Goal: Task Accomplishment & Management: Complete application form

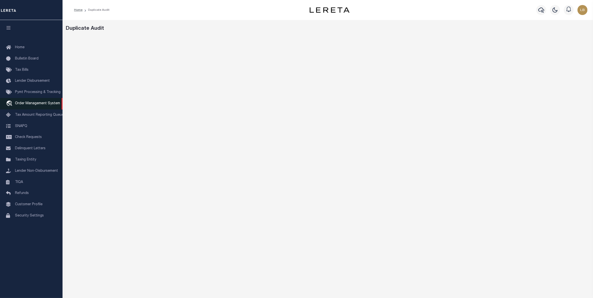
click at [27, 104] on span "Order Management System" at bounding box center [37, 104] width 45 height 4
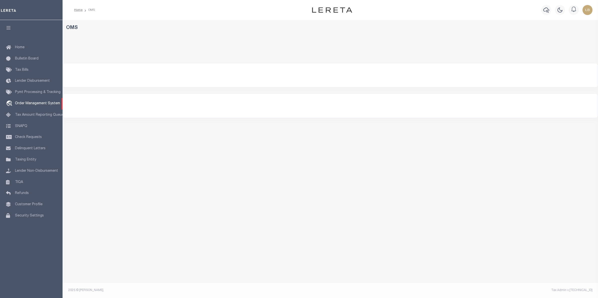
select select "200"
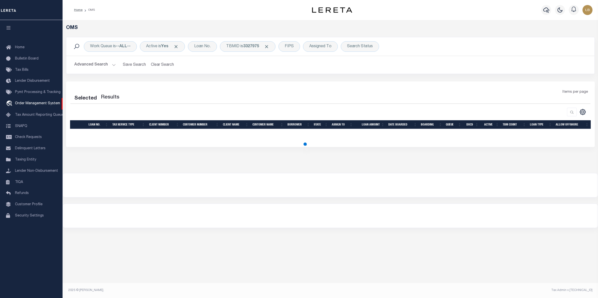
select select "200"
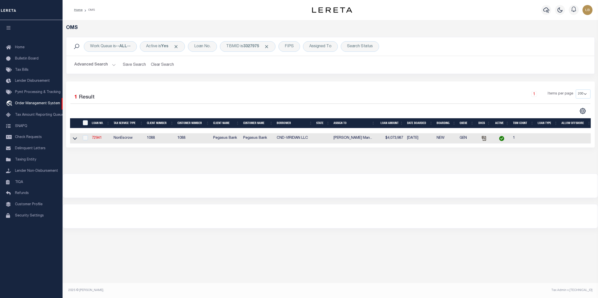
drag, startPoint x: 161, startPoint y: 68, endPoint x: 167, endPoint y: 102, distance: 34.6
click at [161, 68] on button "Clear Search" at bounding box center [162, 65] width 27 height 10
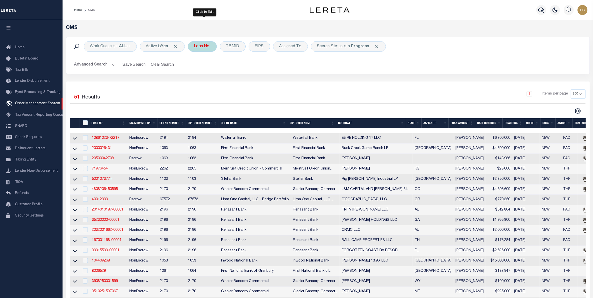
click at [203, 48] on div "Loan No." at bounding box center [202, 46] width 29 height 11
type input "119007"
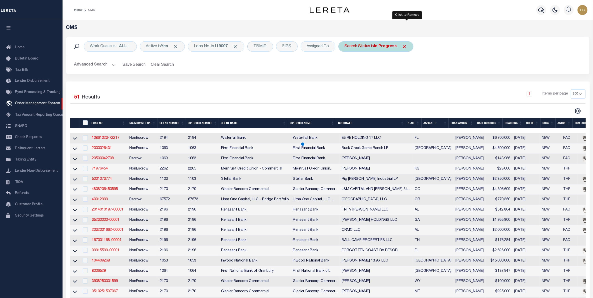
click at [407, 47] on span "Click to Remove" at bounding box center [404, 46] width 5 height 5
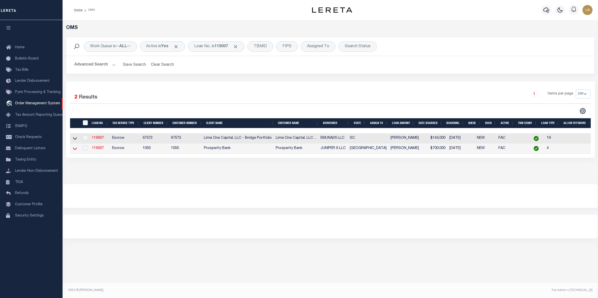
click at [73, 151] on icon at bounding box center [75, 148] width 4 height 5
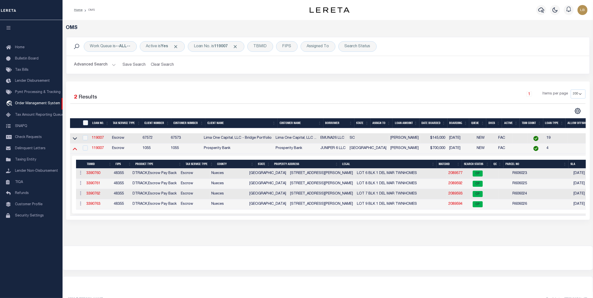
click at [75, 150] on icon at bounding box center [75, 149] width 4 height 3
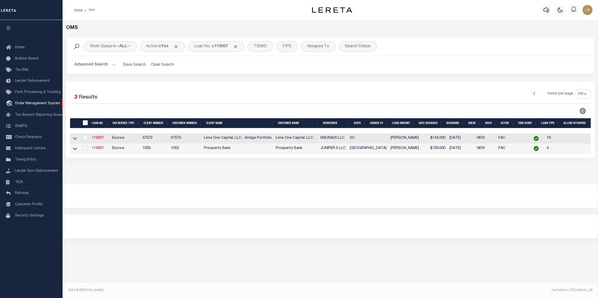
click at [74, 140] on icon at bounding box center [75, 139] width 4 height 3
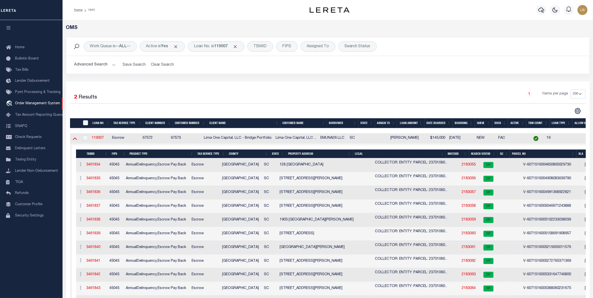
click at [73, 140] on icon at bounding box center [75, 138] width 4 height 5
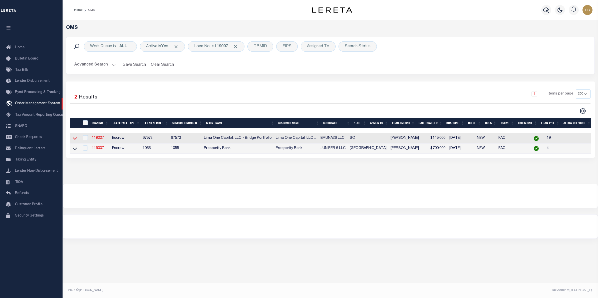
click at [74, 140] on icon at bounding box center [75, 139] width 4 height 3
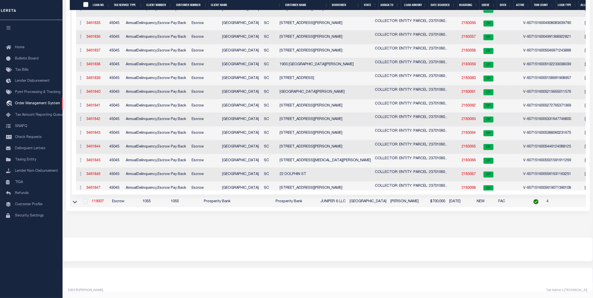
scroll to position [61, 0]
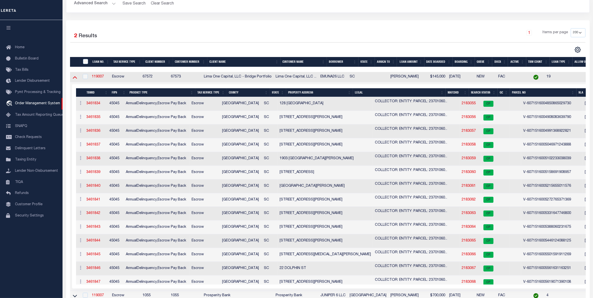
click at [73, 78] on icon at bounding box center [75, 77] width 4 height 5
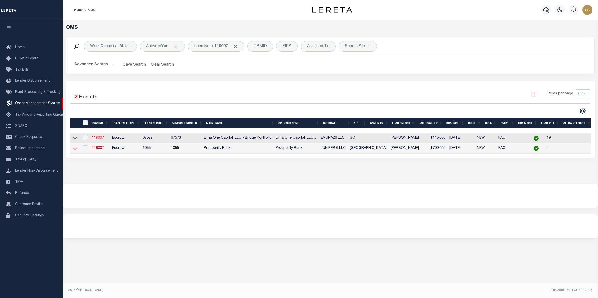
click at [76, 150] on icon at bounding box center [75, 149] width 4 height 3
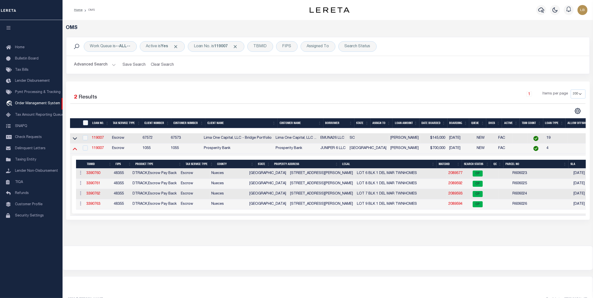
click at [75, 150] on icon at bounding box center [75, 148] width 4 height 5
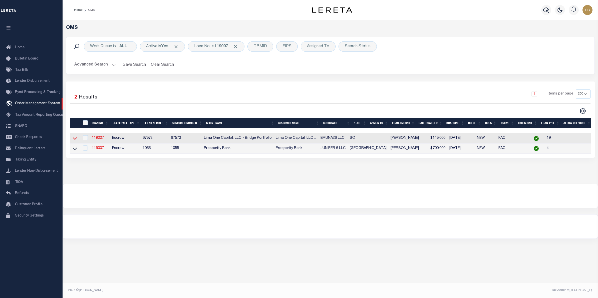
click at [74, 139] on icon at bounding box center [75, 138] width 4 height 5
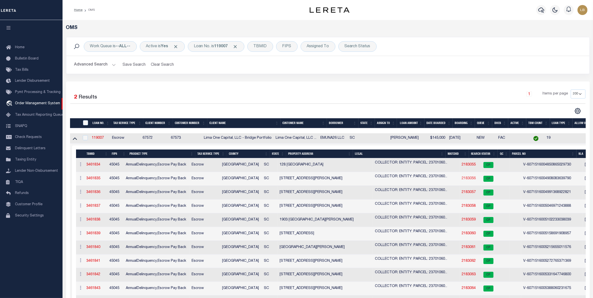
click at [462, 180] on link "2183056" at bounding box center [469, 179] width 14 height 4
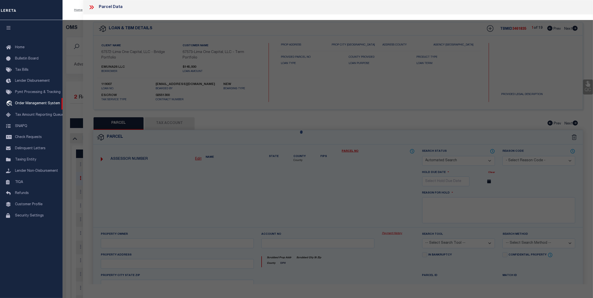
checkbox input "false"
select select "CP"
type input "4416 BONNIE FOREST BLVD"
checkbox input "false"
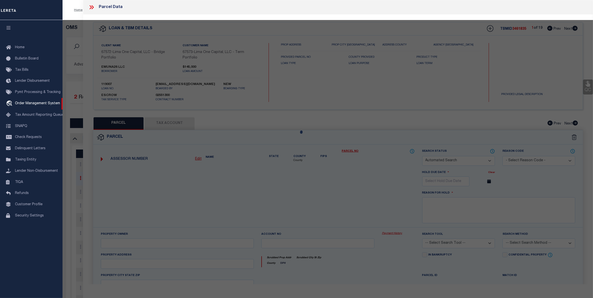
type input "COLUMBIA SC 29210"
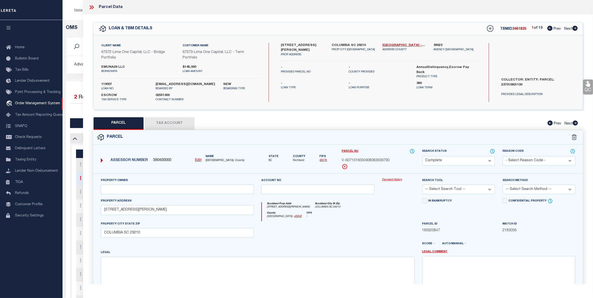
click at [170, 123] on button "Tax Account" at bounding box center [170, 123] width 50 height 13
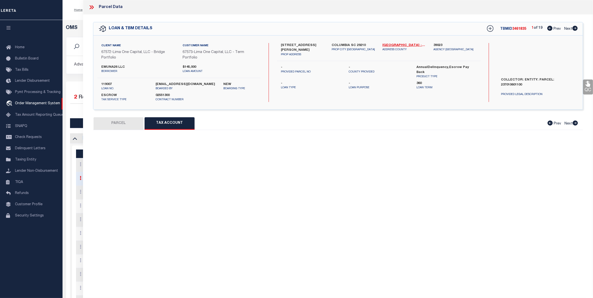
select select "100"
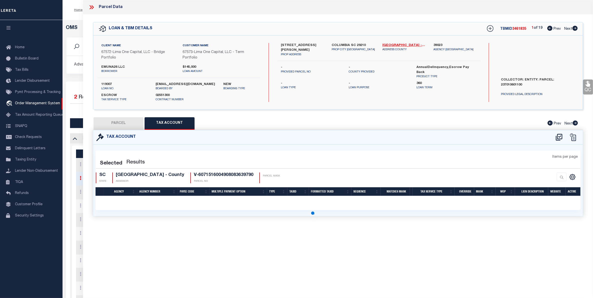
select select "100"
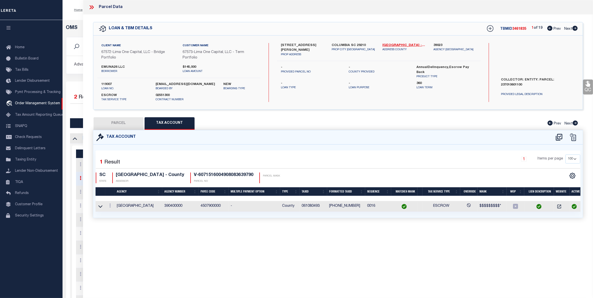
click at [115, 122] on button "PARCEL" at bounding box center [119, 123] width 50 height 13
select select "AS"
checkbox input "false"
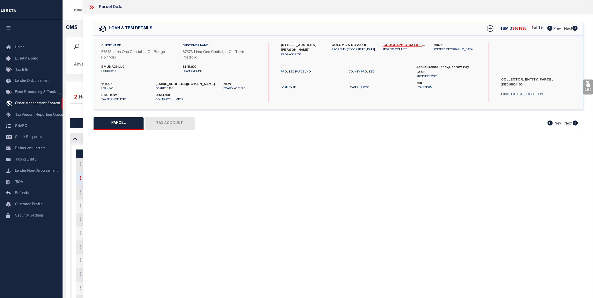
select select "CP"
type input "4416 BONNIE FOREST BLVD"
checkbox input "false"
type input "COLUMBIA SC 29210"
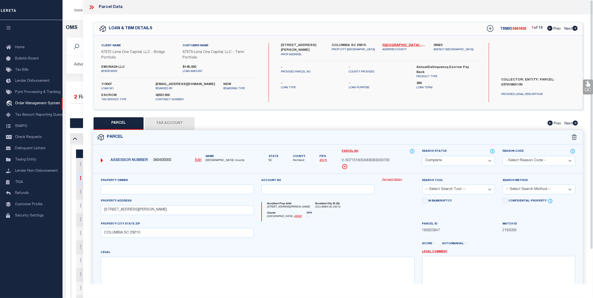
click at [90, 7] on icon at bounding box center [91, 7] width 7 height 7
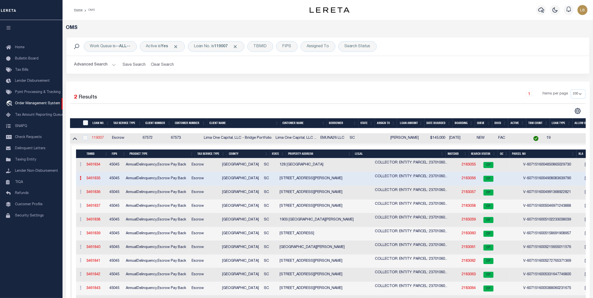
click at [96, 140] on link "119007" at bounding box center [98, 138] width 12 height 4
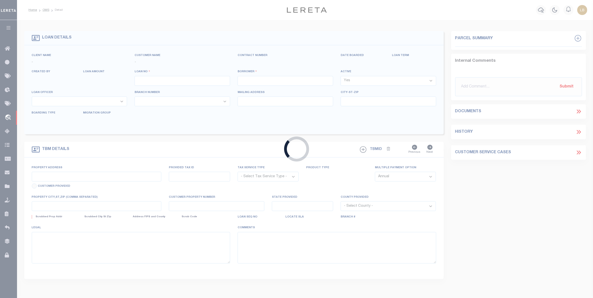
type input "119007"
type input "EMUNA26 LLC"
select select
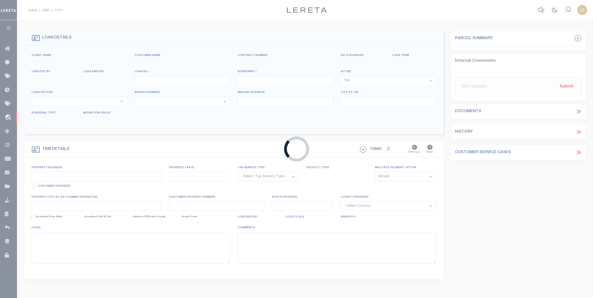
select select
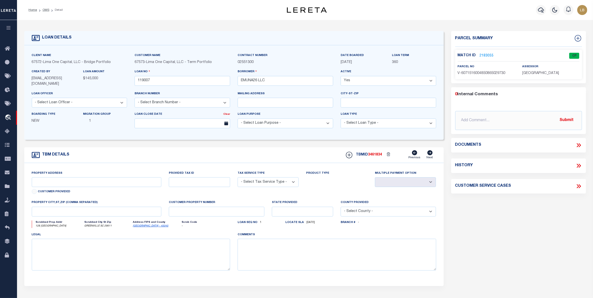
type input "128 SHEFFIELD"
radio input "true"
select select "Escrow"
select select
type input "GREENVILLE SC 29611"
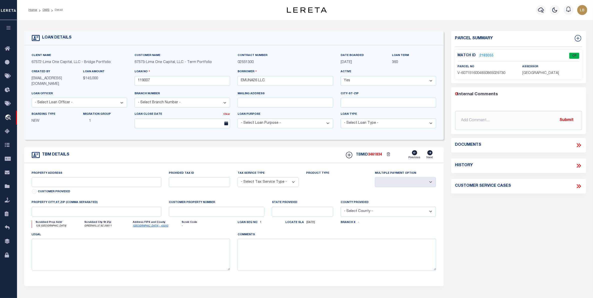
type input "119007-1"
type input "SC"
type textarea "COLLECTOR: ENTITY: PARCEL: 237010601100"
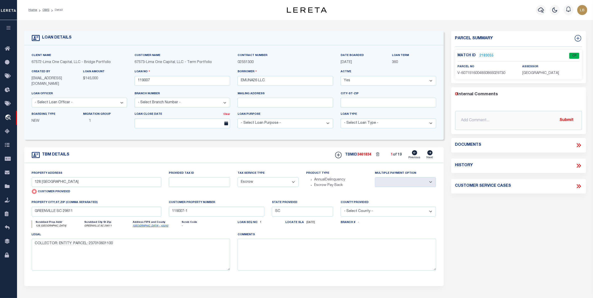
click at [489, 55] on link "2183055" at bounding box center [487, 55] width 14 height 5
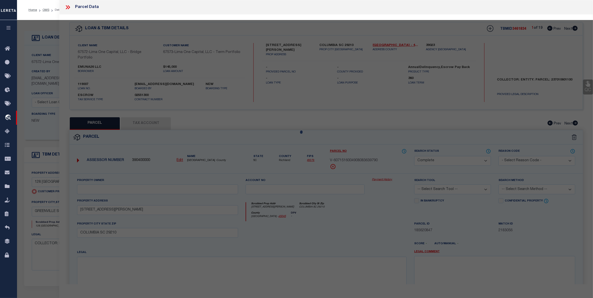
select select "AS"
checkbox input "false"
select select "CP"
select select "AGW"
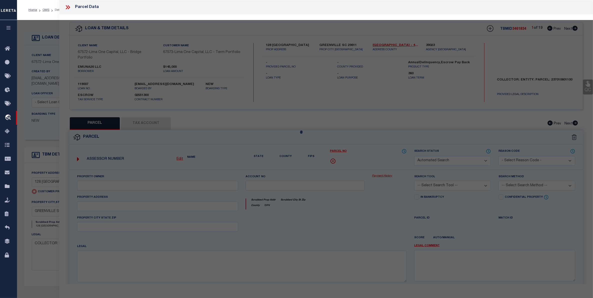
select select
type input "128 SHEFFIELD"
checkbox input "false"
type input "GREENVILLE SC 29611"
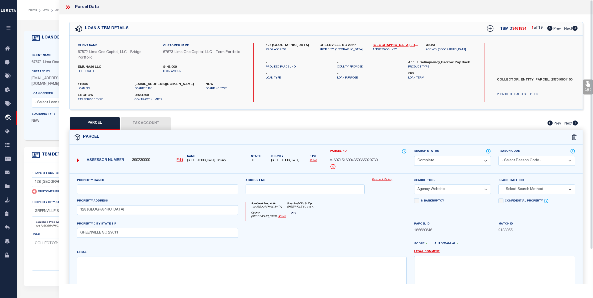
click at [141, 118] on button "Tax Account" at bounding box center [146, 123] width 50 height 13
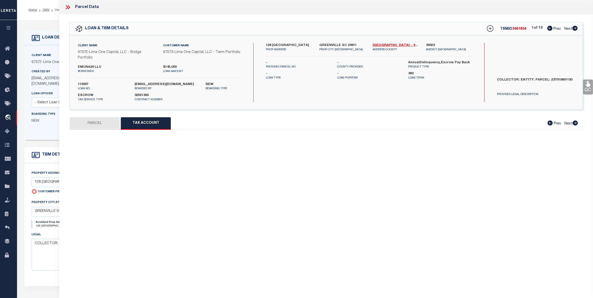
select select "100"
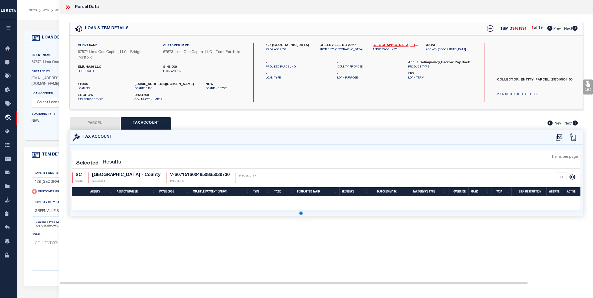
select select "100"
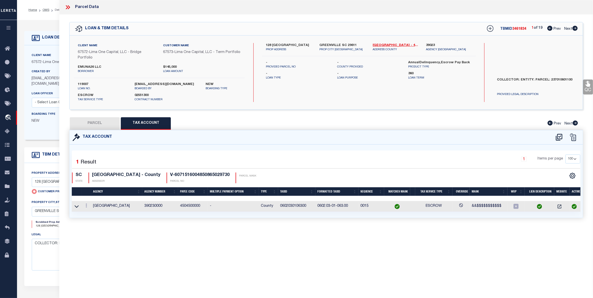
click at [569, 28] on span "Next" at bounding box center [568, 29] width 8 height 4
select select "AS"
select select
checkbox input "false"
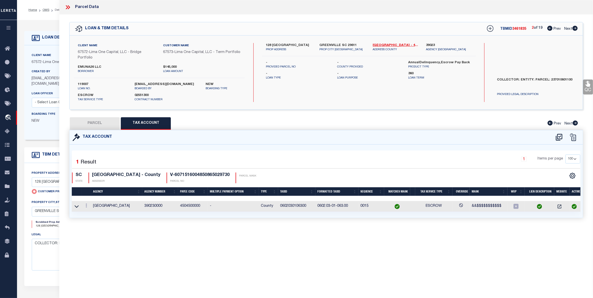
select select "CP"
type input "4416 BONNIE FOREST BLVD"
checkbox input "false"
type input "COLUMBIA SC 29210"
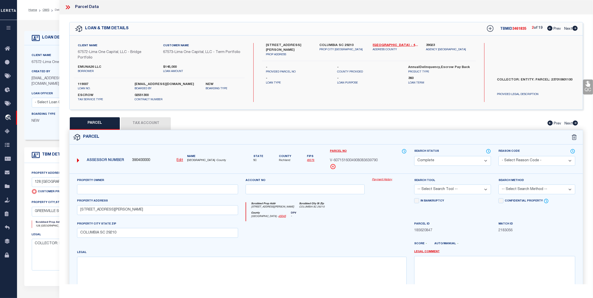
click at [148, 127] on button "Tax Account" at bounding box center [146, 123] width 50 height 13
select select "100"
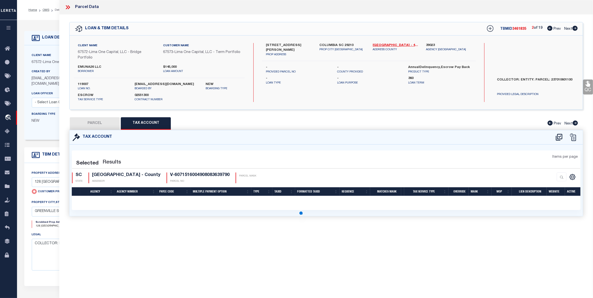
select select "100"
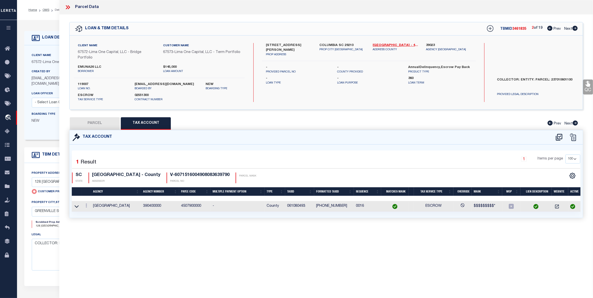
click at [566, 30] on span "Next" at bounding box center [568, 29] width 8 height 4
select select "AS"
checkbox input "false"
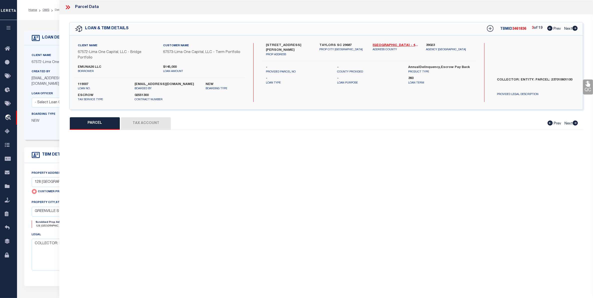
select select "CP"
select select "AGW"
select select
type input "104 DONNAN RD"
checkbox input "false"
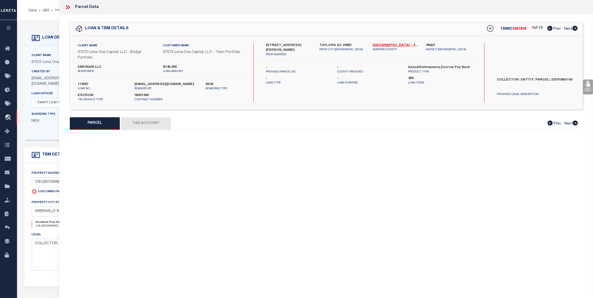
type input "TAYLORS SC 29687"
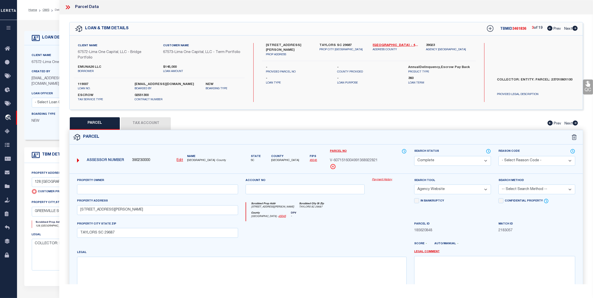
click at [153, 122] on button "Tax Account" at bounding box center [146, 123] width 50 height 13
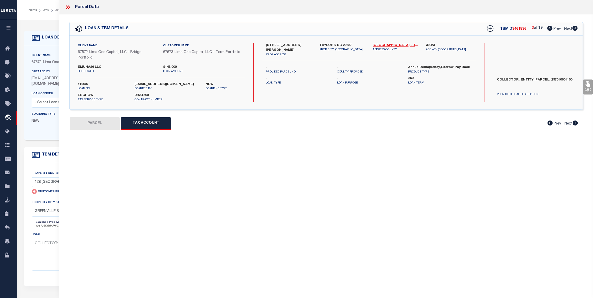
select select "100"
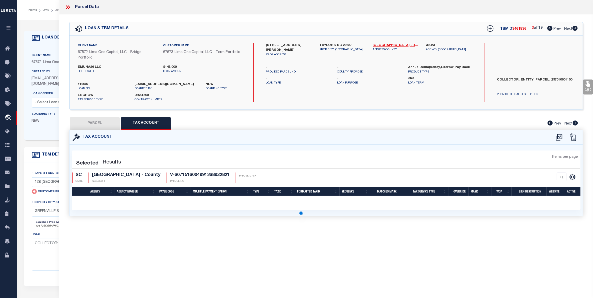
select select "100"
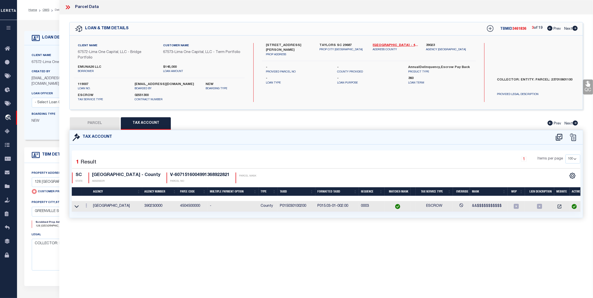
click at [568, 125] on span "Next" at bounding box center [569, 124] width 8 height 4
click at [569, 29] on span "Next" at bounding box center [568, 29] width 8 height 4
select select "AS"
select select
checkbox input "false"
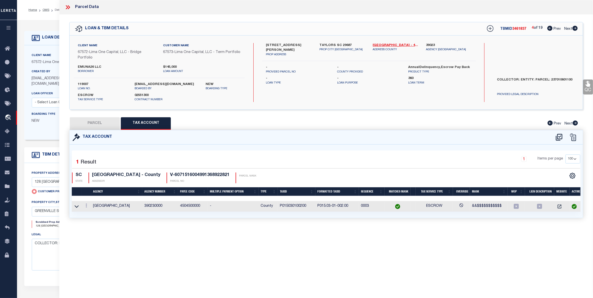
checkbox input "false"
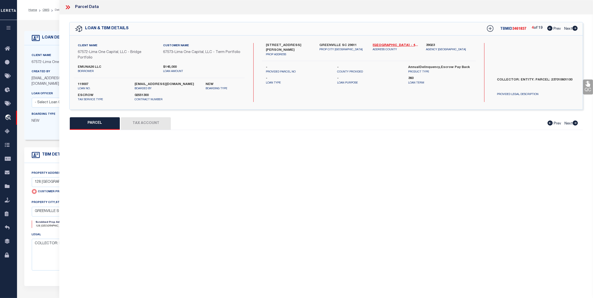
select select "CP"
select select "AGW"
select select
type input "1809 OLD EASLEY BRIDGE RD"
checkbox input "false"
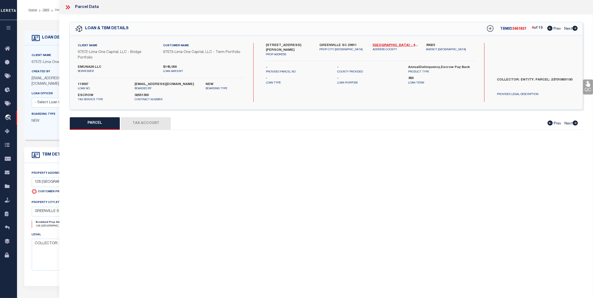
type input "GREENVILLE SC 29611"
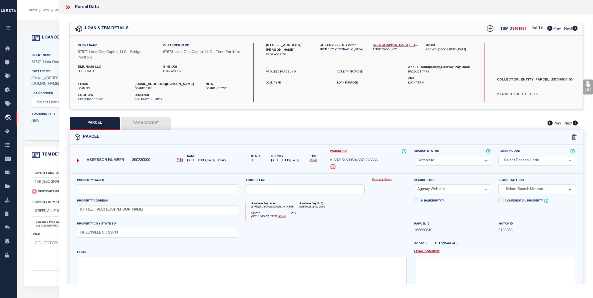
click at [136, 122] on button "Tax Account" at bounding box center [146, 123] width 50 height 13
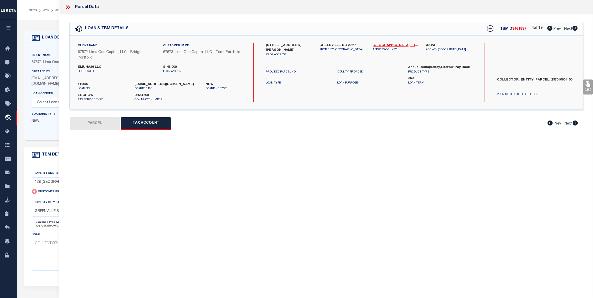
select select "100"
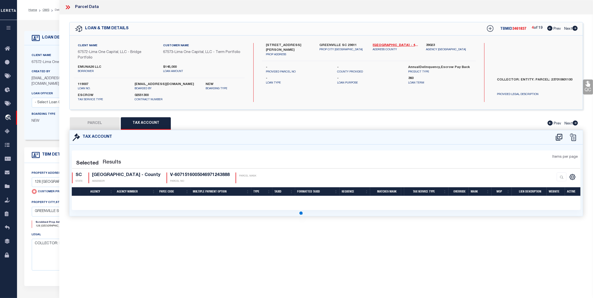
select select "100"
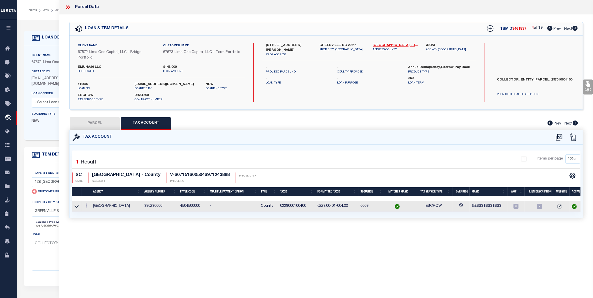
click at [571, 31] on span "Next" at bounding box center [568, 29] width 8 height 4
select select "AS"
select select
checkbox input "false"
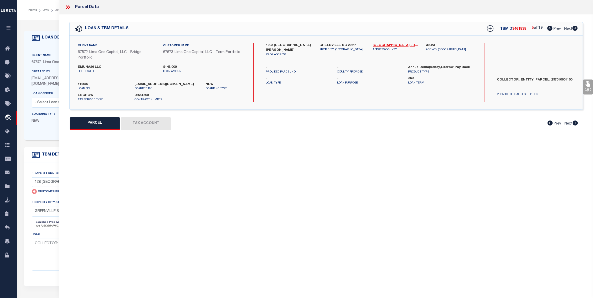
select select "CP"
select select "AGW"
select select
type input "1903 OLD EASLEY BRIDGE RD"
checkbox input "false"
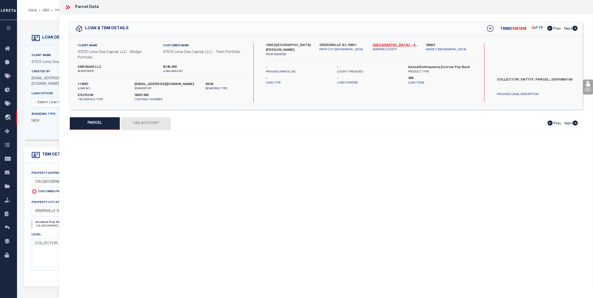
type input "GREENVILLE SC 29611"
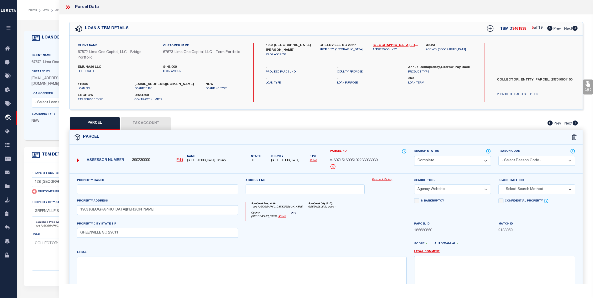
click at [143, 126] on button "Tax Account" at bounding box center [146, 123] width 50 height 13
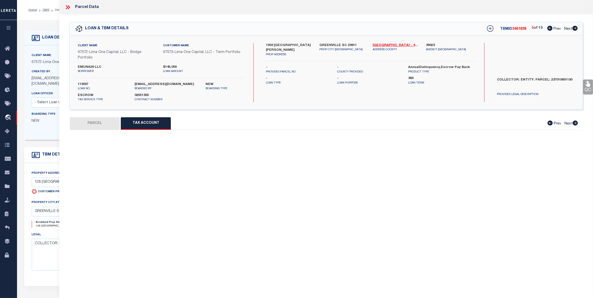
select select "100"
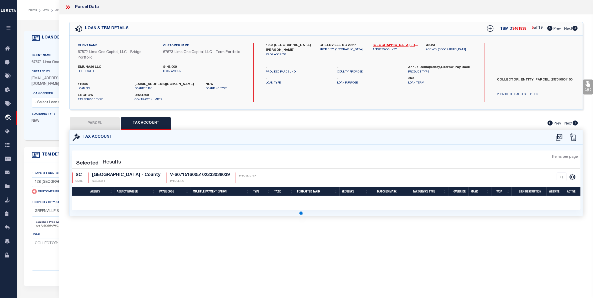
select select "100"
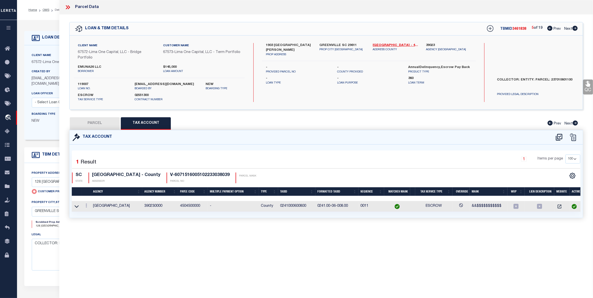
click at [568, 29] on span "Next" at bounding box center [568, 29] width 8 height 4
select select "AS"
select select
checkbox input "false"
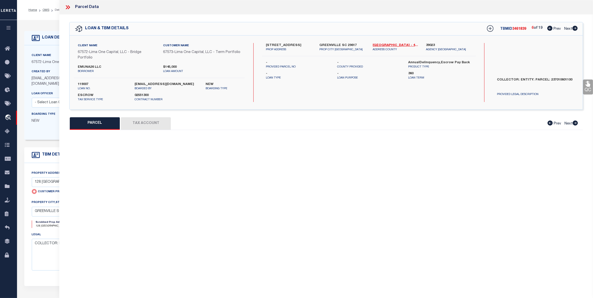
select select "CP"
select select "AGW"
select select
type input "26 PINE GROVE LN"
checkbox input "false"
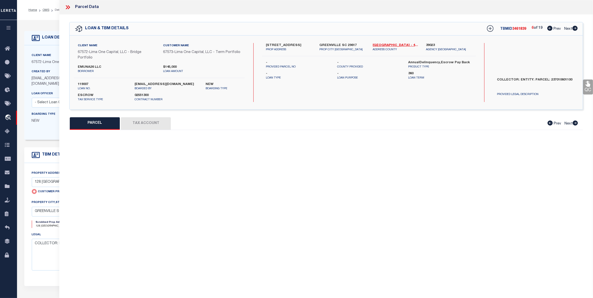
type input "GREENVILLE SC 29617"
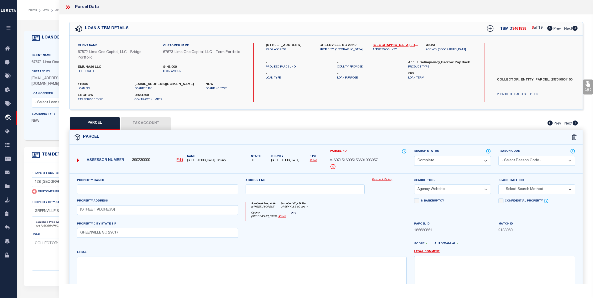
click at [134, 123] on button "Tax Account" at bounding box center [146, 123] width 50 height 13
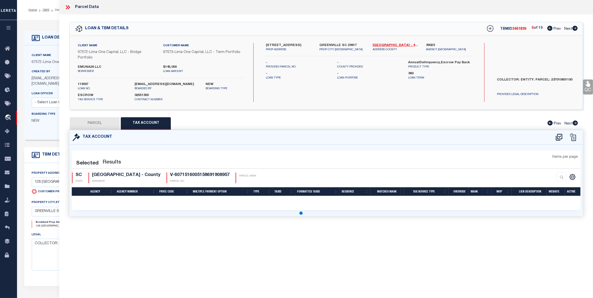
select select "100"
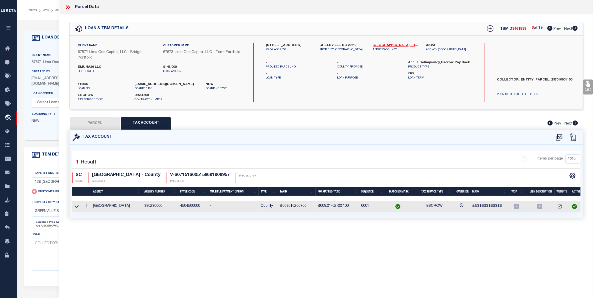
click at [568, 29] on span "Next" at bounding box center [568, 29] width 8 height 4
select select "AS"
select select
checkbox input "false"
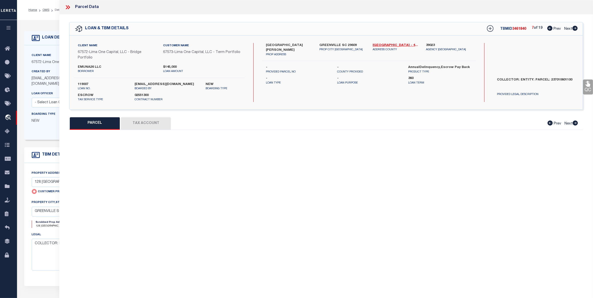
select select "CP"
select select "AGW"
select select
type input "1507 RUTHERFORD RD"
checkbox input "false"
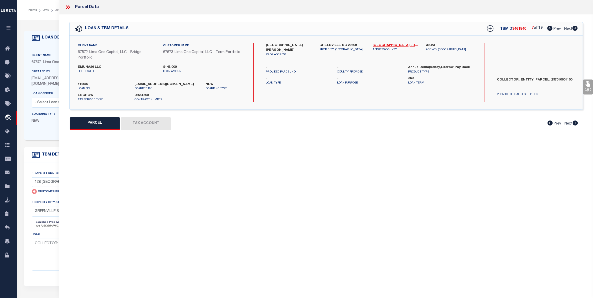
type input "GREENVILLE SC 29609"
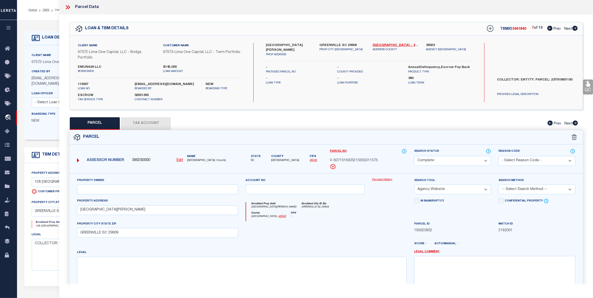
click at [143, 122] on button "Tax Account" at bounding box center [146, 123] width 50 height 13
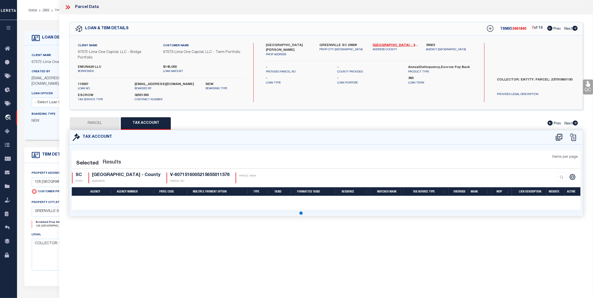
select select "100"
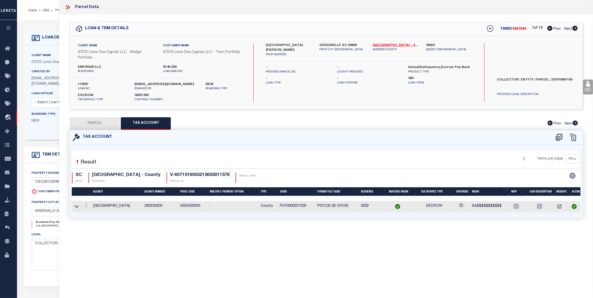
click at [568, 28] on span "Next" at bounding box center [568, 29] width 8 height 4
select select "AS"
select select
checkbox input "false"
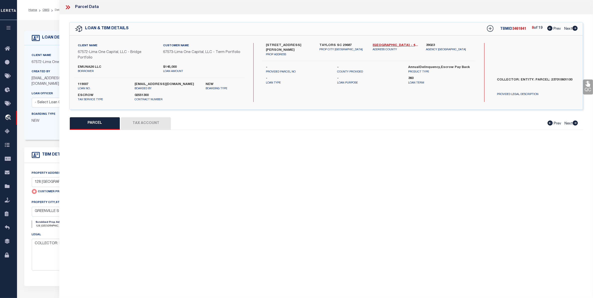
select select "CP"
select select "AGW"
select select
type input "700 TANNER RD"
checkbox input "false"
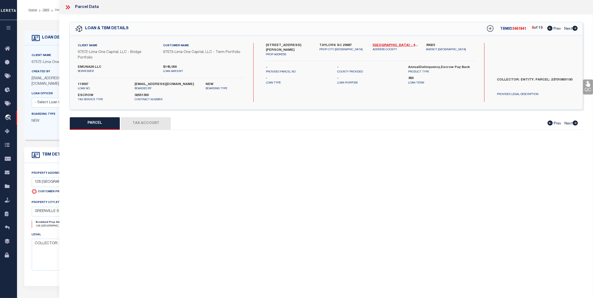
type input "TAYLORS SC 29687"
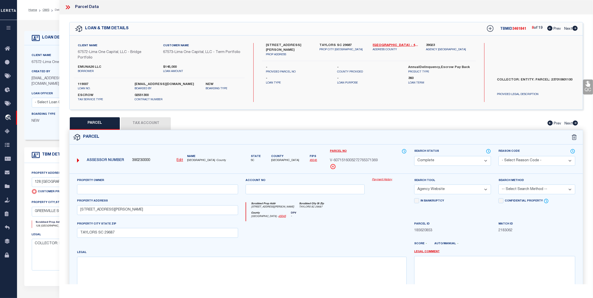
click at [148, 125] on button "Tax Account" at bounding box center [146, 123] width 50 height 13
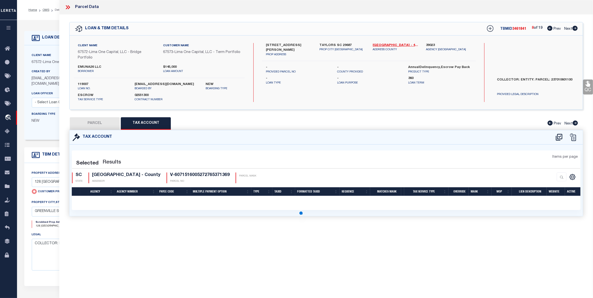
select select "100"
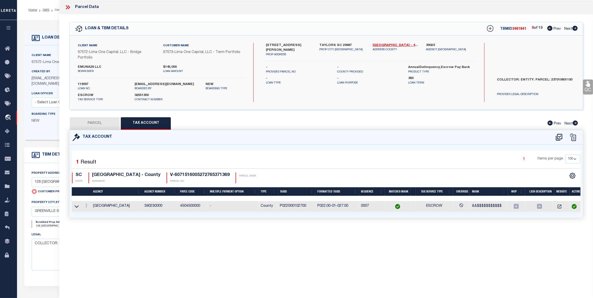
click at [568, 28] on span "Next" at bounding box center [568, 29] width 8 height 4
select select "AS"
select select
checkbox input "false"
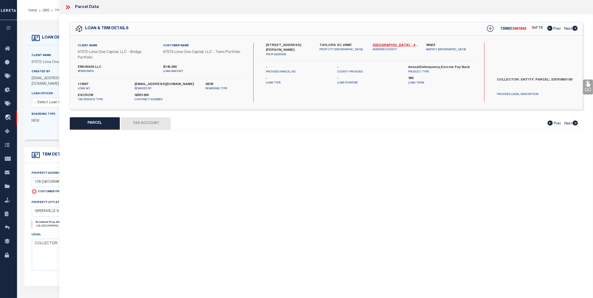
select select "CP"
select select "AGW"
select select
type input "704 TANNER RD"
checkbox input "false"
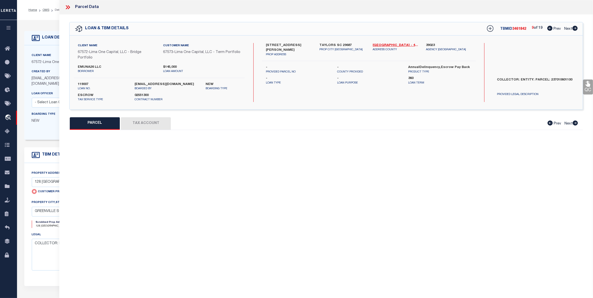
type input "TAYLORS SC 29687"
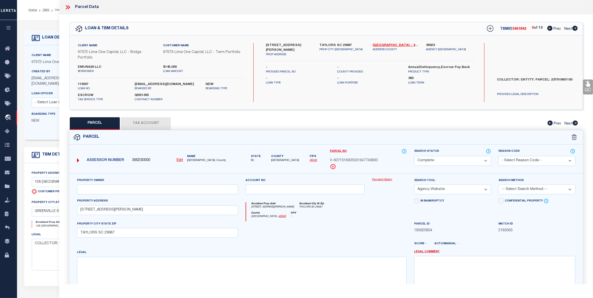
click at [147, 126] on button "Tax Account" at bounding box center [146, 123] width 50 height 13
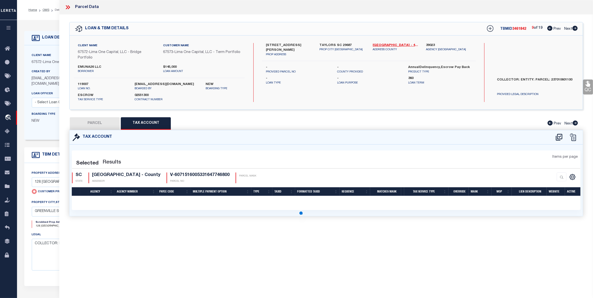
select select "100"
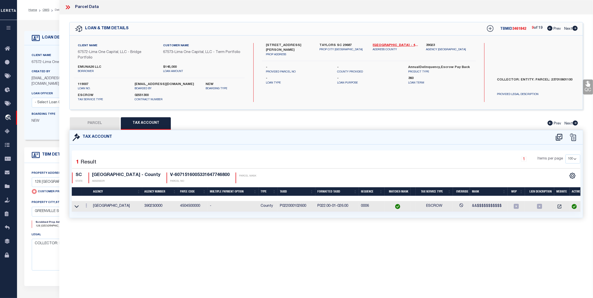
click at [568, 27] on span "Next" at bounding box center [568, 29] width 8 height 4
select select "AS"
select select
checkbox input "false"
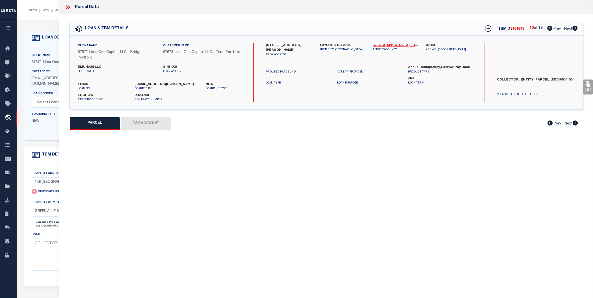
select select "CP"
select select "AGW"
select select
type input "708 TANNER RD"
checkbox input "false"
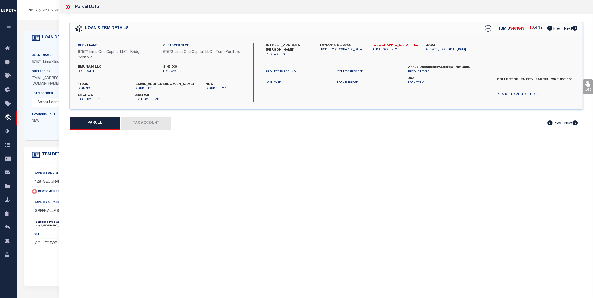
type input "TAYLORS SC 29687"
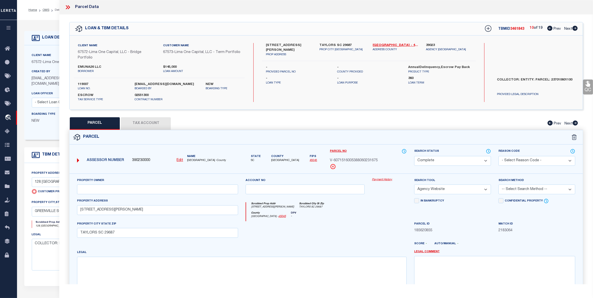
click at [143, 120] on button "Tax Account" at bounding box center [146, 123] width 50 height 13
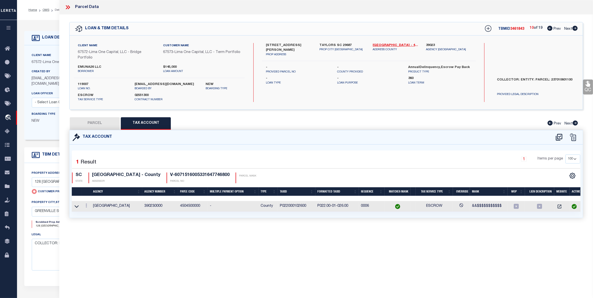
select select "100"
click at [565, 30] on span "Next" at bounding box center [568, 29] width 8 height 4
select select "AS"
select select
checkbox input "false"
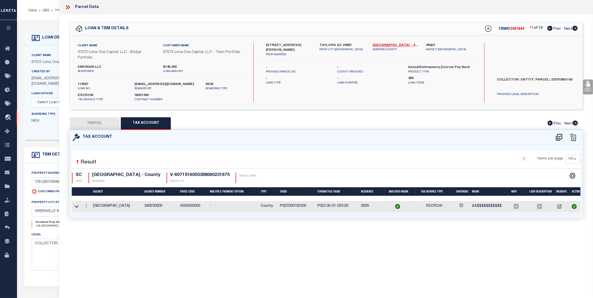
checkbox input "false"
select select "CP"
select select "AGW"
select select
type input "712 TANNER RD"
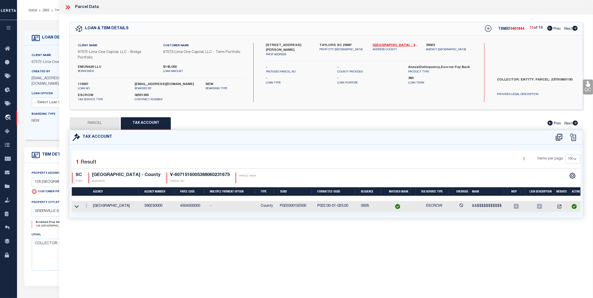
checkbox input "false"
type input "TAYLORS SC 29687"
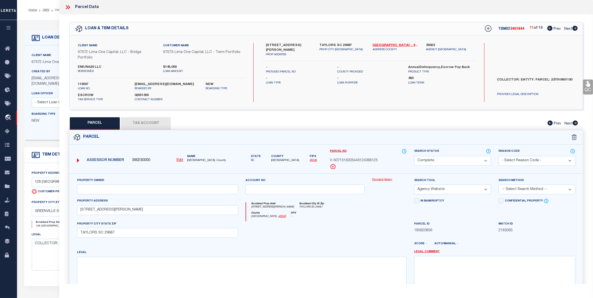
click at [153, 126] on button "Tax Account" at bounding box center [146, 123] width 50 height 13
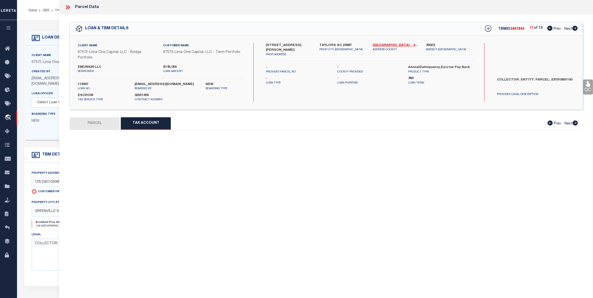
select select "100"
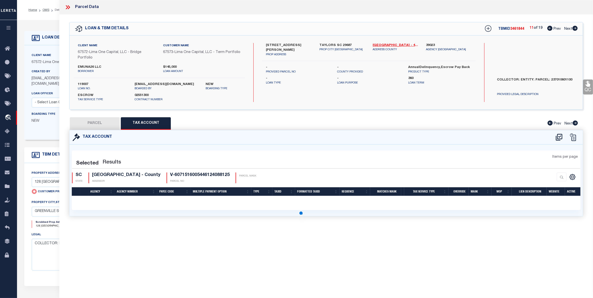
select select "100"
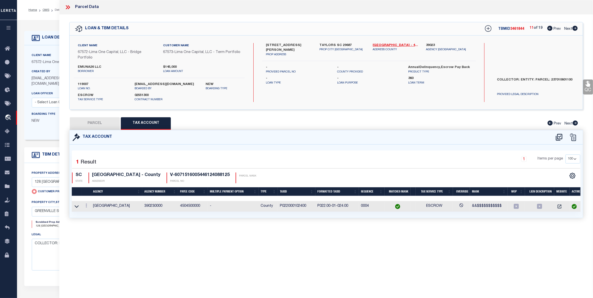
click at [567, 29] on span "Next" at bounding box center [568, 29] width 8 height 4
select select "AS"
select select
checkbox input "false"
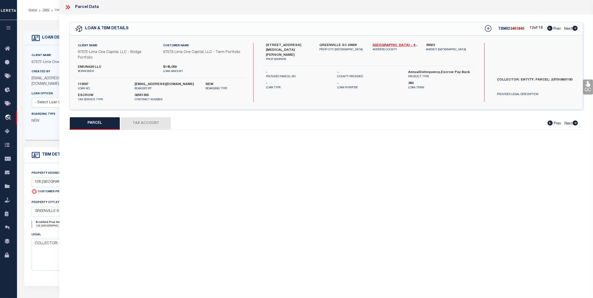
select select "CP"
select select "AGW"
select select
type input "126 TINDAL RD"
checkbox input "false"
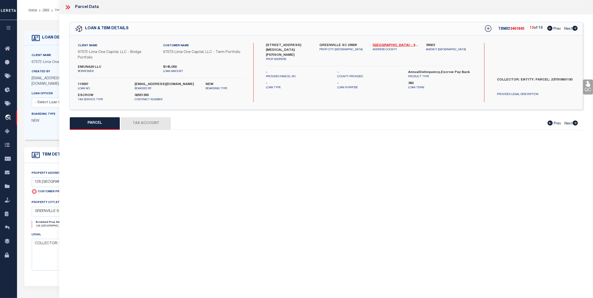
type input "GREENVILLE SC 29609"
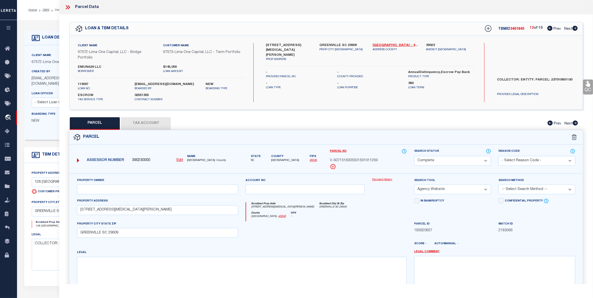
click at [154, 124] on button "Tax Account" at bounding box center [146, 123] width 50 height 13
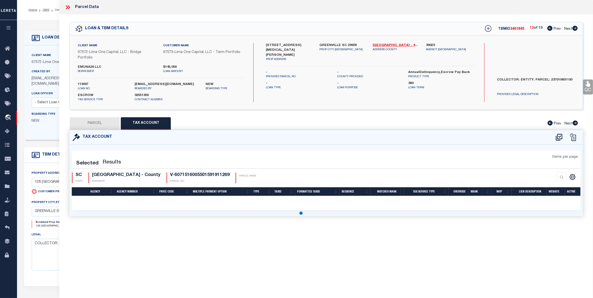
select select "100"
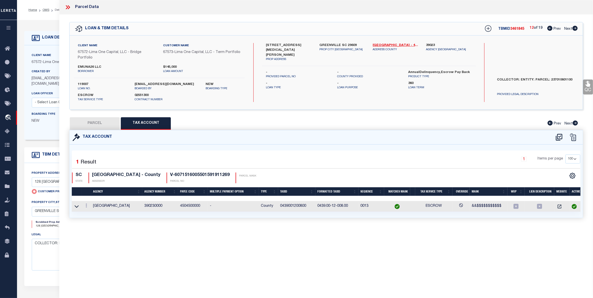
click at [567, 28] on span "Next" at bounding box center [568, 29] width 8 height 4
select select "AS"
select select
checkbox input "false"
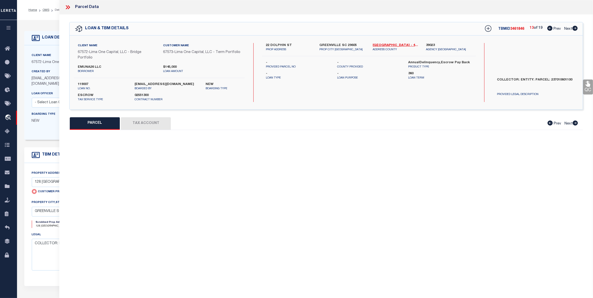
select select "CP"
select select "AGW"
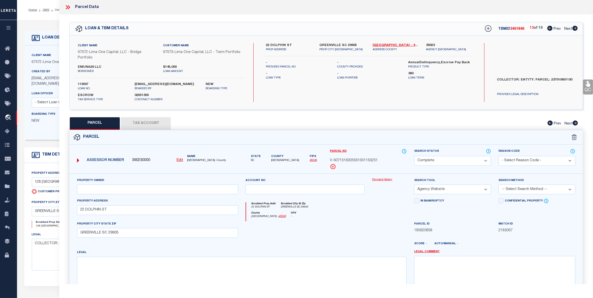
click at [139, 124] on button "Tax Account" at bounding box center [146, 123] width 50 height 13
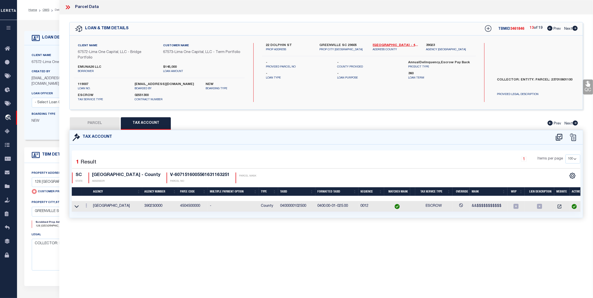
click at [567, 30] on span "Next" at bounding box center [568, 29] width 8 height 4
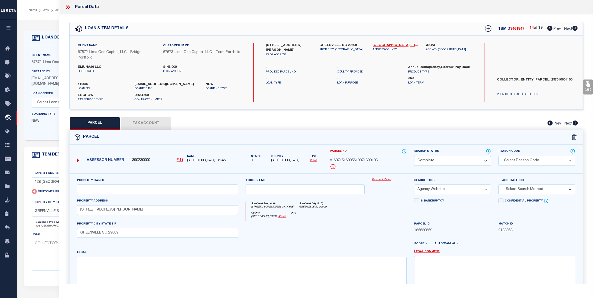
click at [155, 123] on button "Tax Account" at bounding box center [146, 123] width 50 height 13
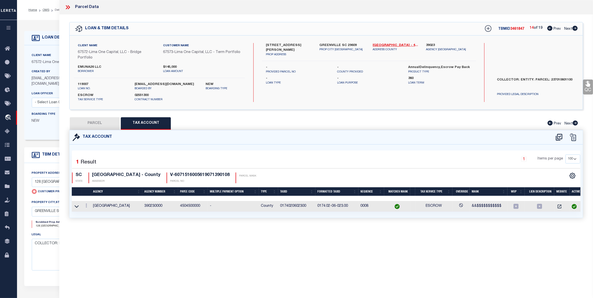
click at [565, 29] on span "Next" at bounding box center [568, 29] width 8 height 4
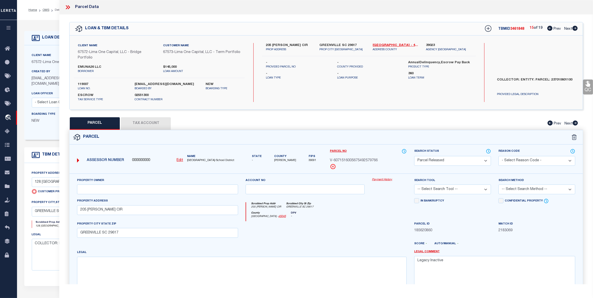
click at [158, 125] on button "Tax Account" at bounding box center [146, 123] width 50 height 13
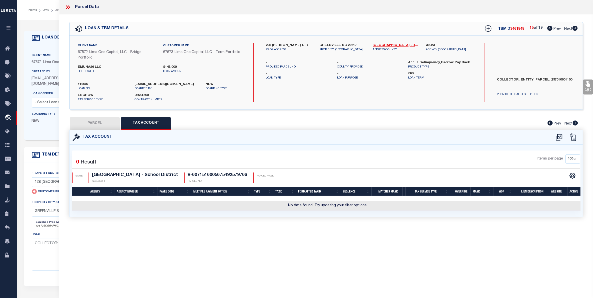
click at [97, 125] on button "PARCEL" at bounding box center [95, 123] width 50 height 13
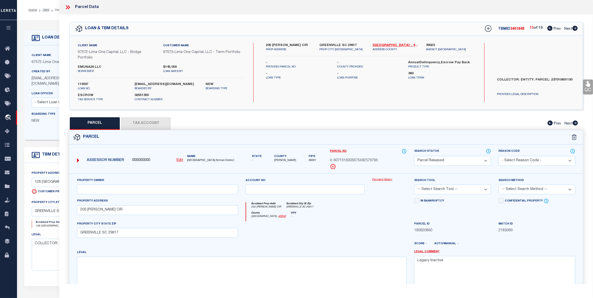
click at [566, 29] on span "Next" at bounding box center [568, 29] width 8 height 4
click at [150, 121] on button "Tax Account" at bounding box center [146, 123] width 50 height 13
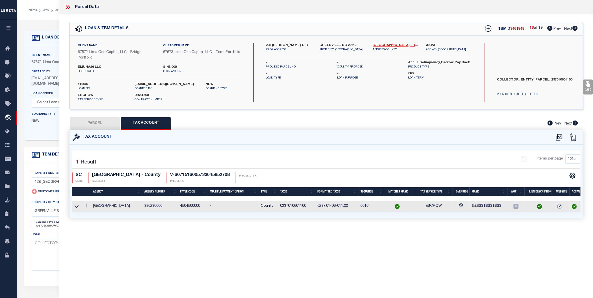
click at [567, 28] on span "Next" at bounding box center [568, 29] width 8 height 4
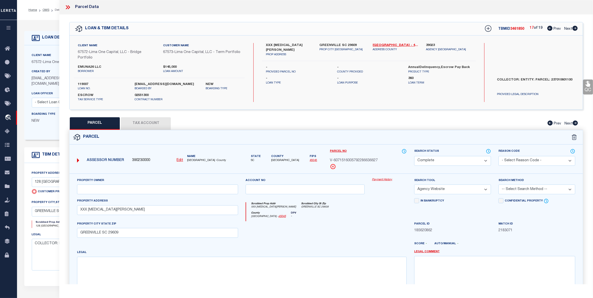
click at [140, 121] on button "Tax Account" at bounding box center [146, 123] width 50 height 13
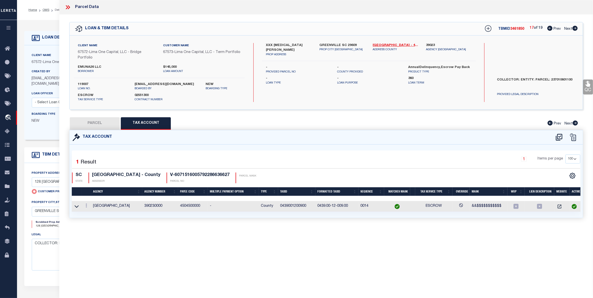
click at [567, 28] on span "Next" at bounding box center [568, 29] width 8 height 4
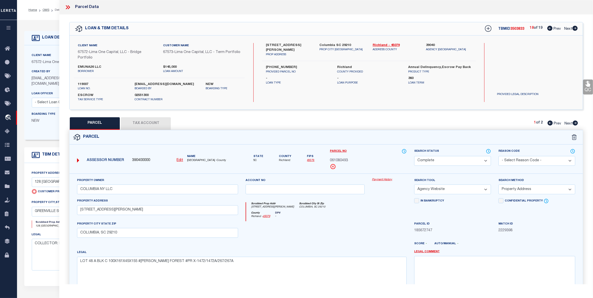
click at [151, 126] on button "Tax Account" at bounding box center [146, 123] width 50 height 13
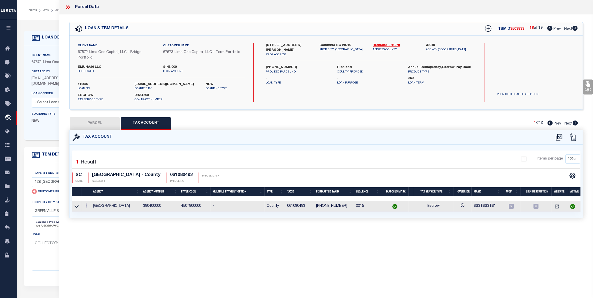
click at [92, 123] on button "PARCEL" at bounding box center [95, 123] width 50 height 13
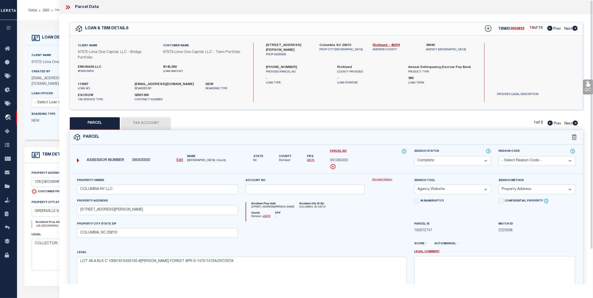
click at [568, 123] on span "Next" at bounding box center [569, 124] width 8 height 4
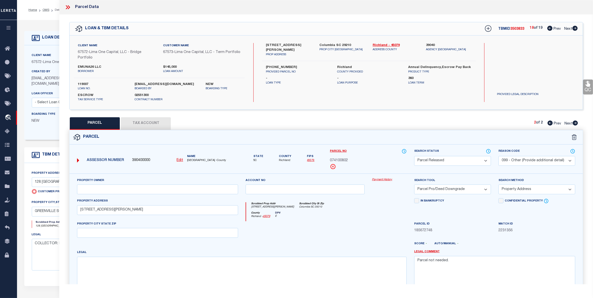
click at [556, 123] on span "Prev" at bounding box center [557, 124] width 7 height 4
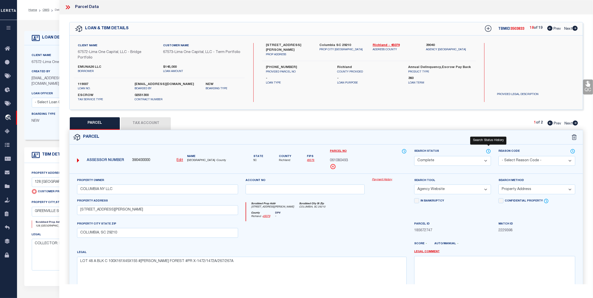
click at [487, 153] on icon at bounding box center [488, 152] width 5 height 6
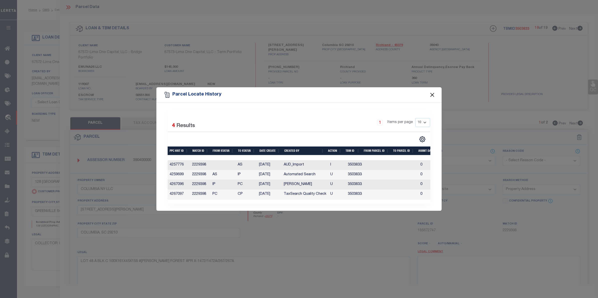
click at [430, 93] on button "Close" at bounding box center [432, 95] width 7 height 7
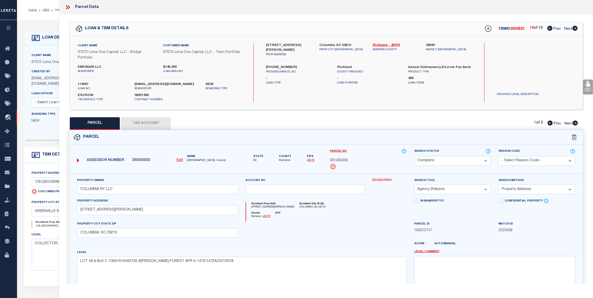
click at [570, 28] on span "Next" at bounding box center [568, 29] width 8 height 4
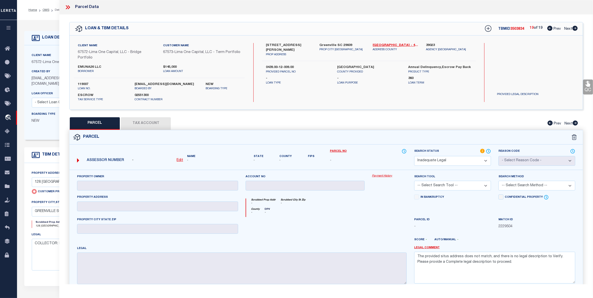
click at [570, 28] on span "Next" at bounding box center [568, 29] width 8 height 4
click at [558, 28] on span "Prev" at bounding box center [557, 29] width 7 height 4
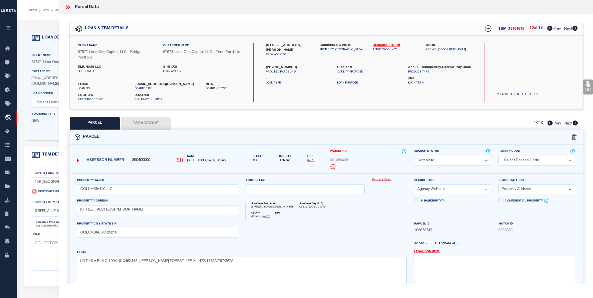
click at [558, 28] on span "Prev" at bounding box center [557, 29] width 7 height 4
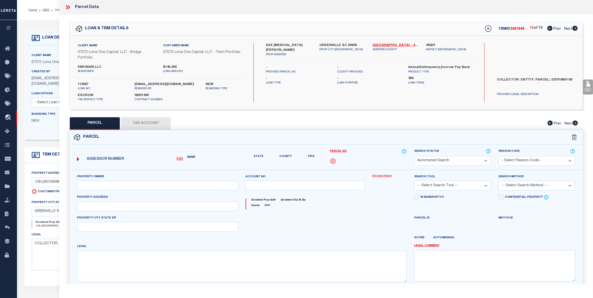
click at [558, 28] on span "Prev" at bounding box center [557, 29] width 7 height 4
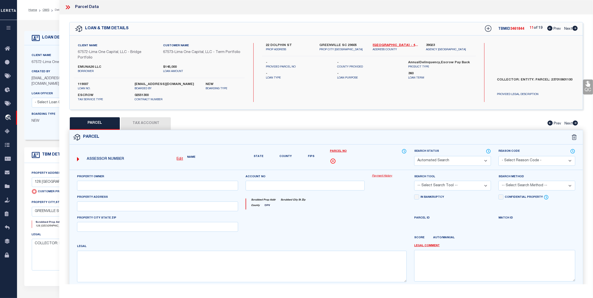
click at [558, 28] on span "Prev" at bounding box center [557, 29] width 7 height 4
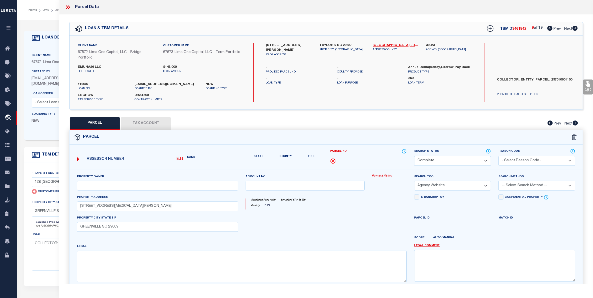
click at [558, 28] on span "Prev" at bounding box center [557, 29] width 7 height 4
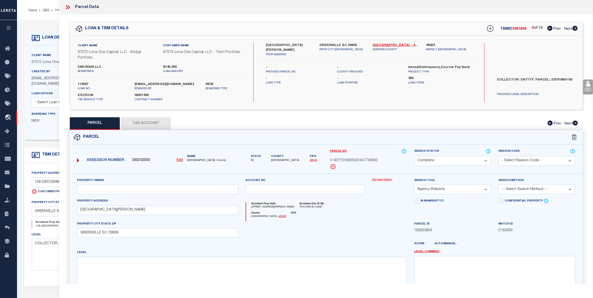
click at [558, 28] on span "Prev" at bounding box center [557, 29] width 7 height 4
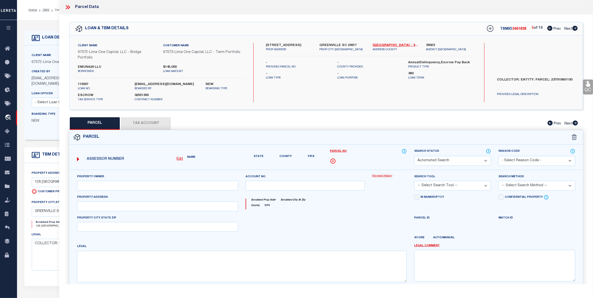
click at [558, 28] on span "Prev" at bounding box center [557, 29] width 7 height 4
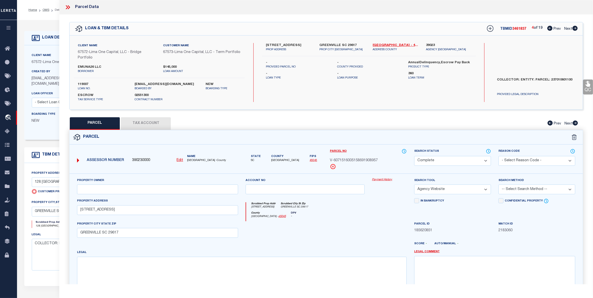
click at [558, 28] on span "Prev" at bounding box center [557, 29] width 7 height 4
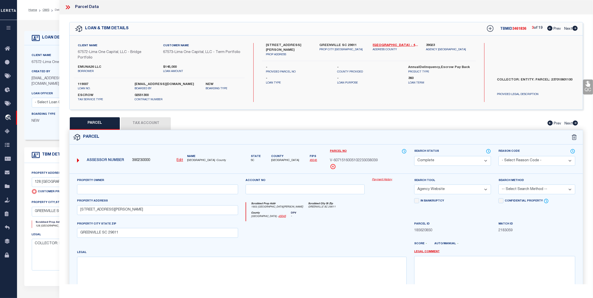
click at [558, 28] on span "Prev" at bounding box center [557, 29] width 7 height 4
click at [488, 151] on icon at bounding box center [488, 152] width 5 height 6
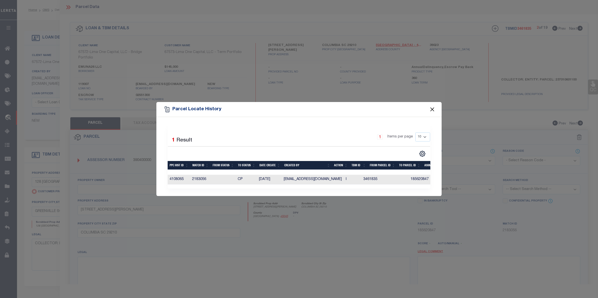
click at [432, 108] on button "Close" at bounding box center [432, 109] width 7 height 7
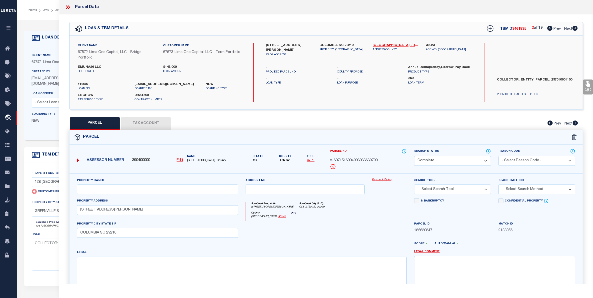
click at [567, 30] on span "Next" at bounding box center [568, 29] width 8 height 4
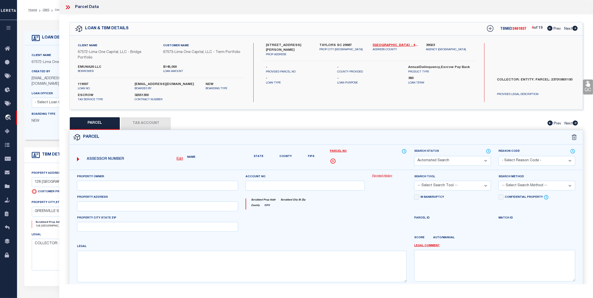
click at [567, 30] on span "Next" at bounding box center [568, 29] width 8 height 4
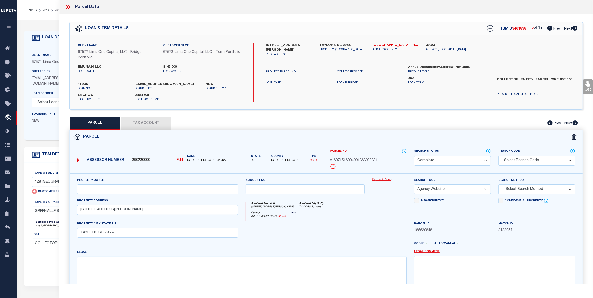
click at [567, 30] on span "Next" at bounding box center [568, 29] width 8 height 4
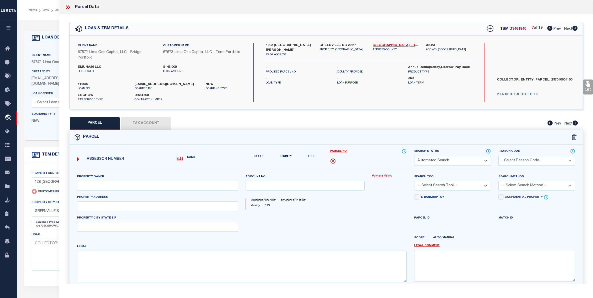
click at [567, 30] on span "Next" at bounding box center [568, 29] width 8 height 4
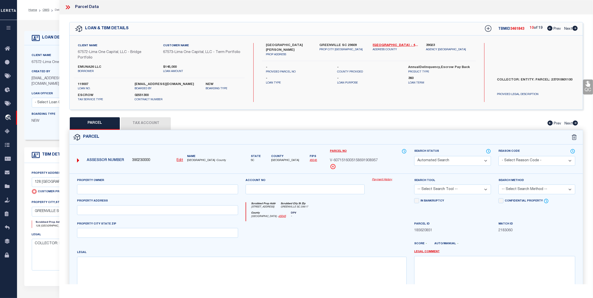
click at [567, 30] on span "Next" at bounding box center [568, 29] width 8 height 4
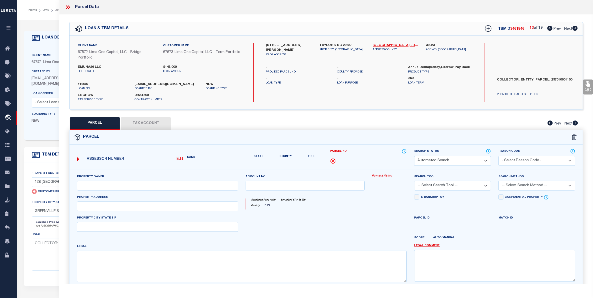
click at [567, 30] on span "Next" at bounding box center [568, 29] width 8 height 4
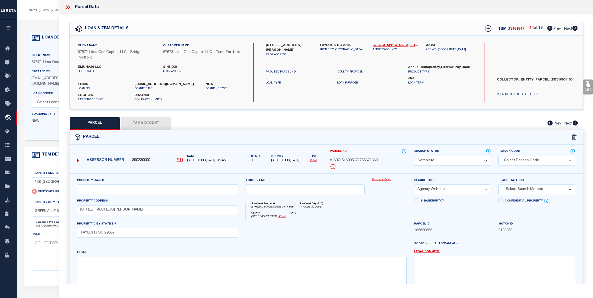
click at [567, 30] on span "Next" at bounding box center [568, 29] width 8 height 4
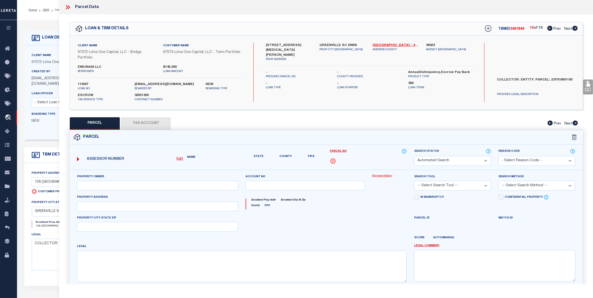
click at [567, 30] on span "Next" at bounding box center [568, 29] width 8 height 4
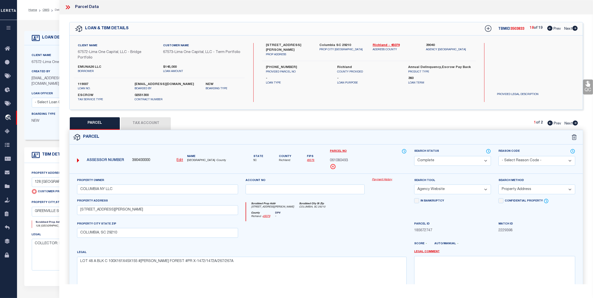
click at [68, 9] on icon at bounding box center [69, 7] width 2 height 4
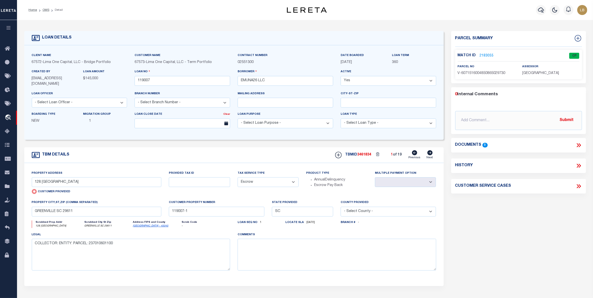
click at [486, 56] on link "2183055" at bounding box center [487, 55] width 14 height 5
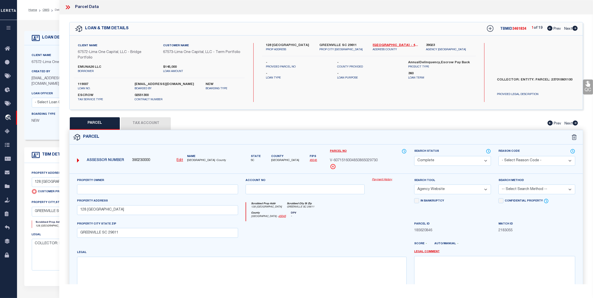
click at [566, 29] on span "Next" at bounding box center [568, 29] width 8 height 4
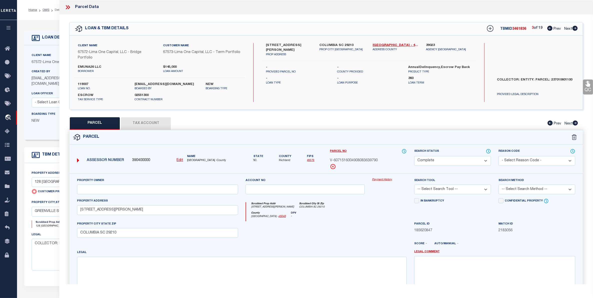
click at [566, 29] on span "Next" at bounding box center [568, 29] width 8 height 4
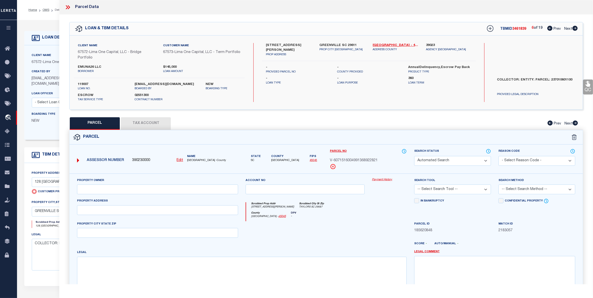
click at [566, 29] on span "Next" at bounding box center [568, 29] width 8 height 4
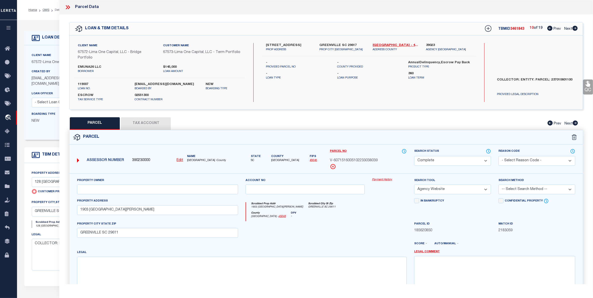
click at [566, 29] on span "Next" at bounding box center [568, 29] width 8 height 4
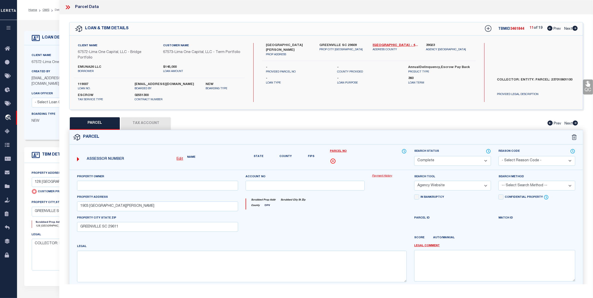
click at [566, 29] on span "Next" at bounding box center [568, 29] width 8 height 4
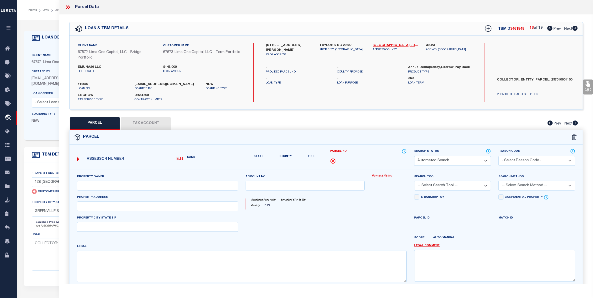
click at [566, 29] on span "Next" at bounding box center [568, 29] width 8 height 4
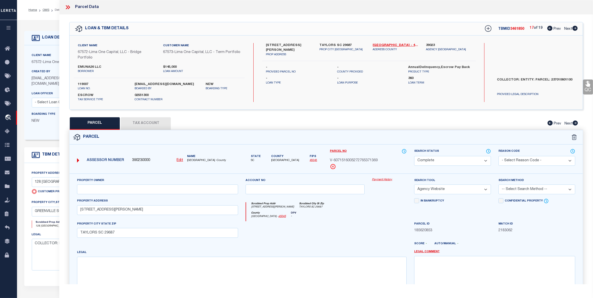
click at [566, 29] on span "Next" at bounding box center [568, 29] width 8 height 4
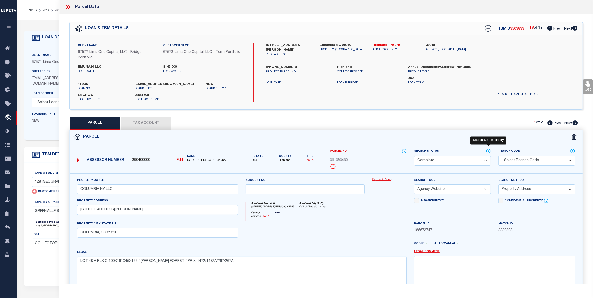
click at [488, 152] on icon at bounding box center [488, 152] width 5 height 6
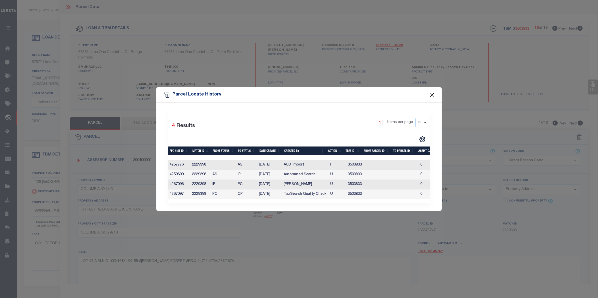
click at [431, 94] on button "Close" at bounding box center [432, 95] width 7 height 7
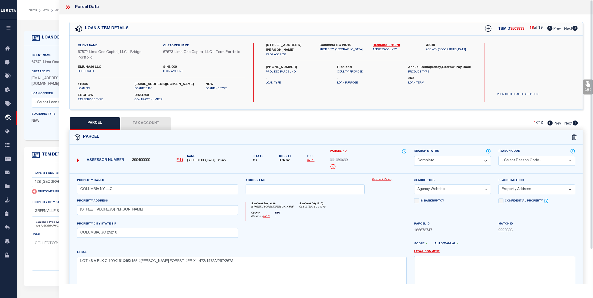
click at [556, 29] on span "Prev" at bounding box center [557, 29] width 7 height 4
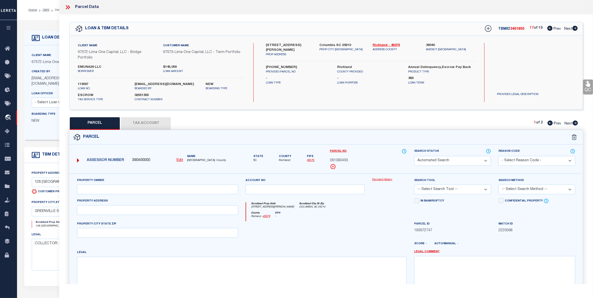
click at [556, 29] on span "Prev" at bounding box center [557, 29] width 7 height 4
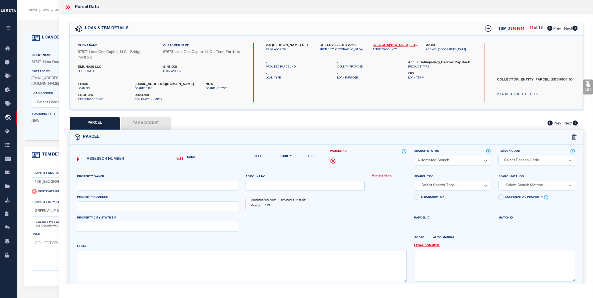
click at [556, 29] on span "Prev" at bounding box center [557, 29] width 7 height 4
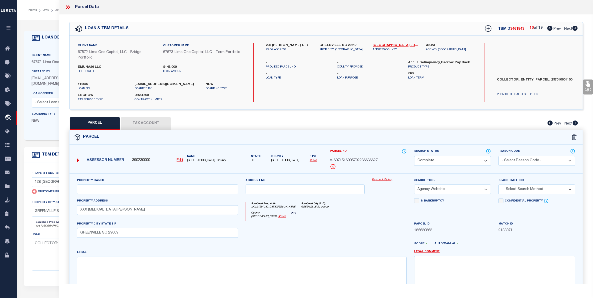
click at [556, 29] on span "Prev" at bounding box center [557, 29] width 7 height 4
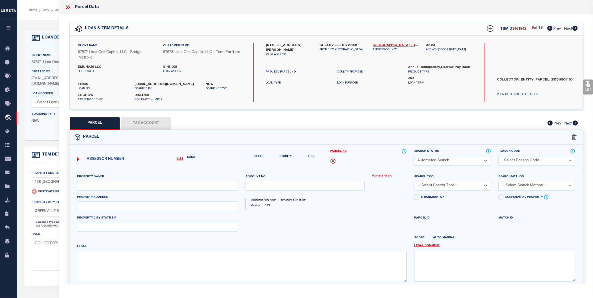
click at [556, 29] on span "Prev" at bounding box center [557, 29] width 7 height 4
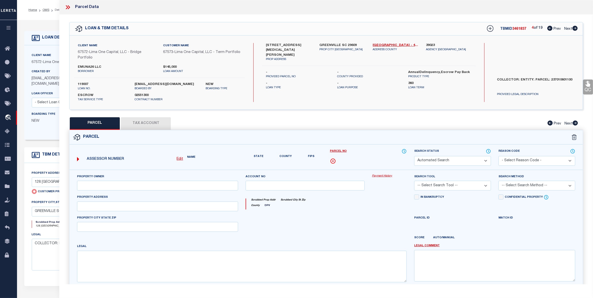
click at [556, 29] on span "Prev" at bounding box center [557, 29] width 7 height 4
click at [567, 28] on span "Next" at bounding box center [568, 29] width 8 height 4
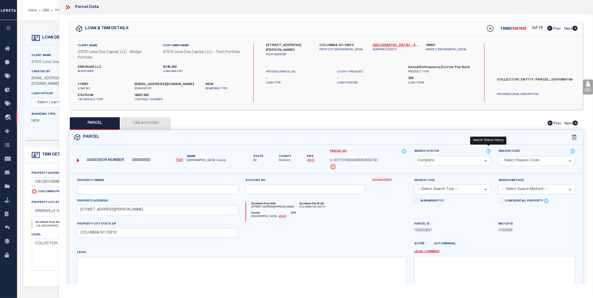
click at [488, 150] on icon at bounding box center [488, 152] width 5 height 6
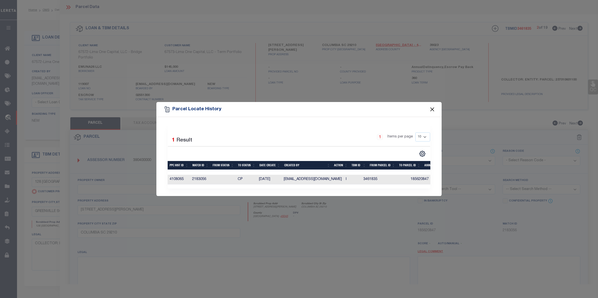
click at [432, 108] on button "Close" at bounding box center [432, 109] width 7 height 7
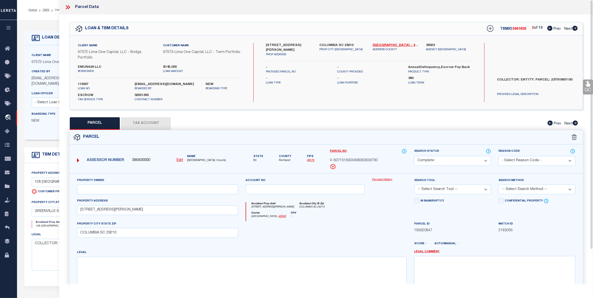
click at [567, 28] on span "Next" at bounding box center [568, 29] width 8 height 4
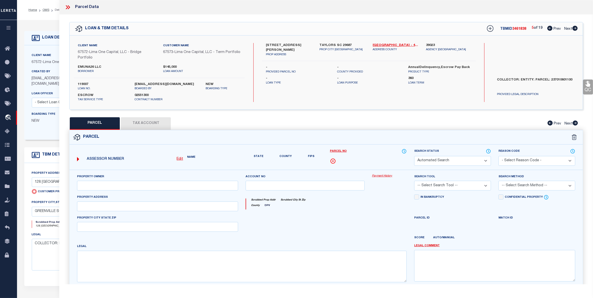
click at [567, 28] on span "Next" at bounding box center [568, 29] width 8 height 4
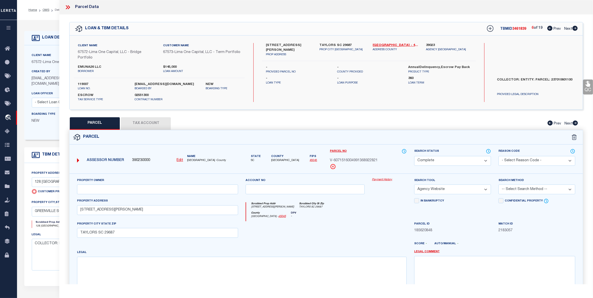
click at [567, 28] on span "Next" at bounding box center [568, 29] width 8 height 4
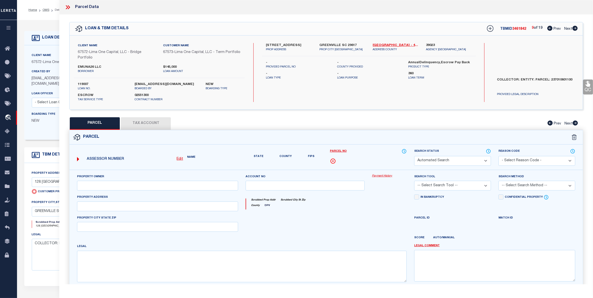
click at [567, 28] on span "Next" at bounding box center [568, 29] width 8 height 4
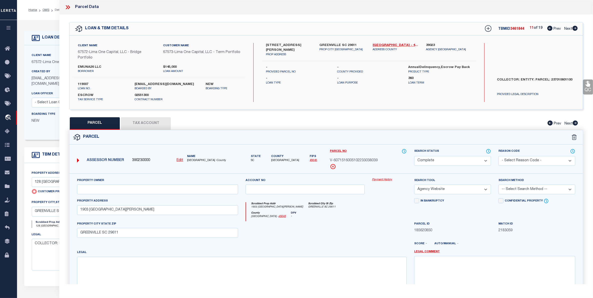
click at [567, 28] on span "Next" at bounding box center [568, 29] width 8 height 4
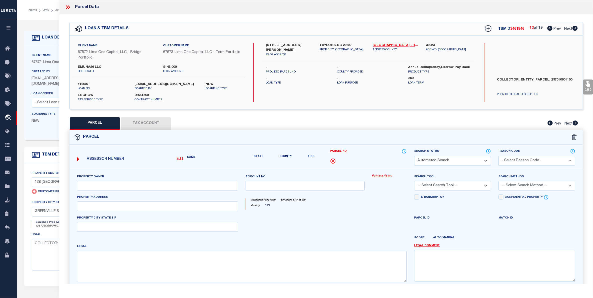
click at [567, 28] on span "Next" at bounding box center [568, 29] width 8 height 4
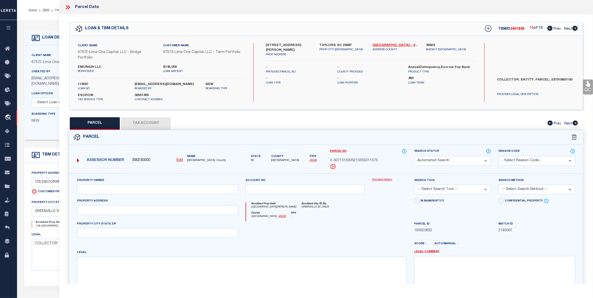
click at [567, 28] on span "Next" at bounding box center [568, 29] width 8 height 4
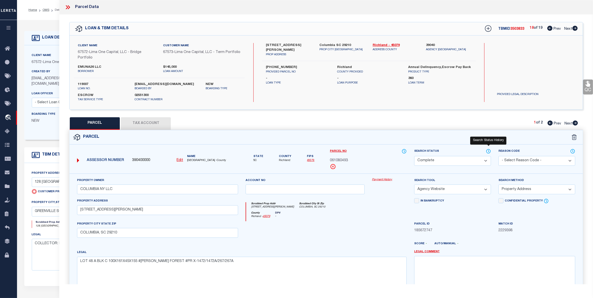
click at [488, 152] on icon at bounding box center [488, 152] width 5 height 6
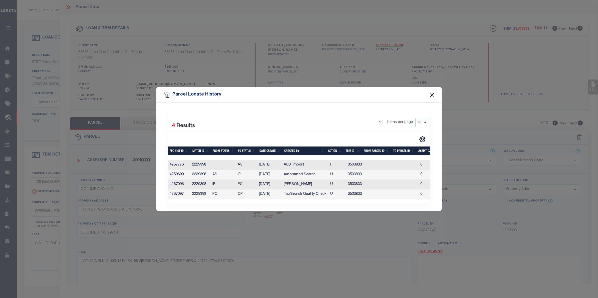
click at [433, 94] on button "Close" at bounding box center [432, 95] width 7 height 7
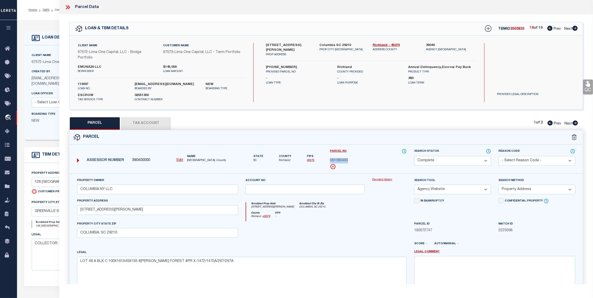
drag, startPoint x: 329, startPoint y: 162, endPoint x: 354, endPoint y: 159, distance: 24.6
click at [354, 159] on div "Parcel No 061080493" at bounding box center [368, 161] width 84 height 25
click at [354, 164] on div "Parcel No 061080493" at bounding box center [368, 159] width 77 height 21
click at [350, 160] on div "061080493" at bounding box center [368, 161] width 77 height 6
drag, startPoint x: 351, startPoint y: 160, endPoint x: 329, endPoint y: 161, distance: 22.3
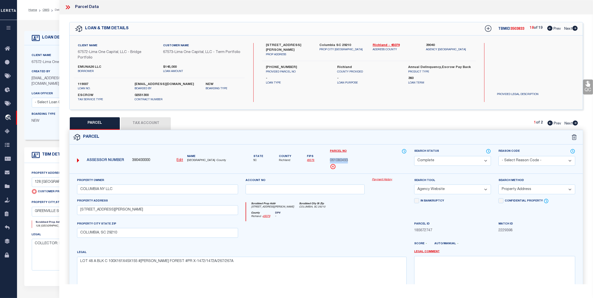
click at [329, 161] on div "Parcel No 061080493" at bounding box center [368, 161] width 84 height 25
copy span "061080493"
click at [485, 30] on icon at bounding box center [488, 28] width 7 height 7
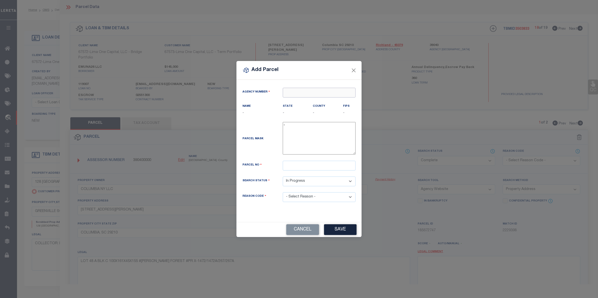
click at [299, 95] on input "text" at bounding box center [319, 93] width 73 height 10
click at [302, 100] on div "390400000 : RICHLAND COUNTY" at bounding box center [319, 104] width 73 height 14
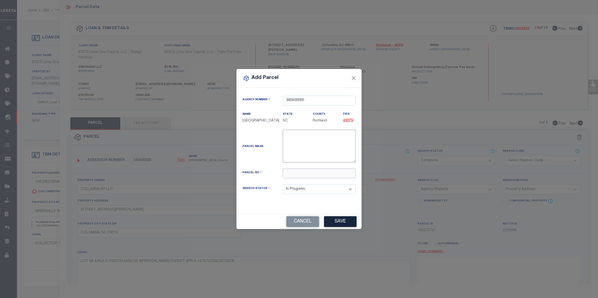
click at [291, 176] on input "text" at bounding box center [319, 174] width 73 height 10
paste input "061080493"
click at [340, 221] on button "Save" at bounding box center [340, 221] width 33 height 11
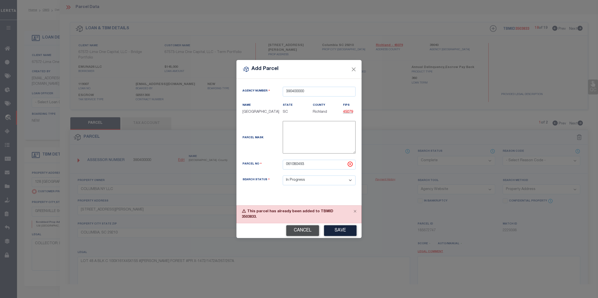
click at [305, 231] on button "Cancel" at bounding box center [302, 230] width 33 height 11
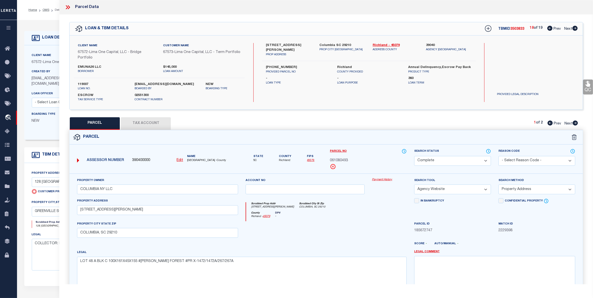
click at [453, 162] on select "Automated Search Bad Parcel Complete Duplicate Parcel High Dollar Reporting In …" at bounding box center [452, 161] width 77 height 10
click at [414, 156] on select "Automated Search Bad Parcel Complete Duplicate Parcel High Dollar Reporting In …" at bounding box center [452, 161] width 77 height 10
click at [432, 264] on textarea at bounding box center [494, 272] width 161 height 32
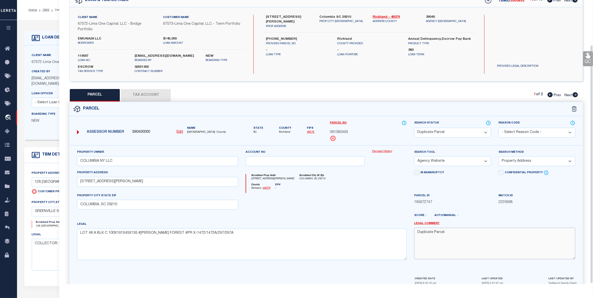
scroll to position [54, 0]
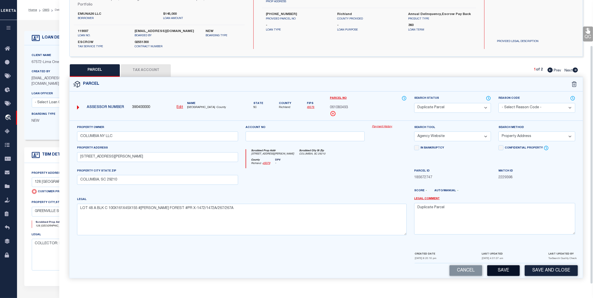
click at [507, 266] on button "Save" at bounding box center [503, 270] width 33 height 11
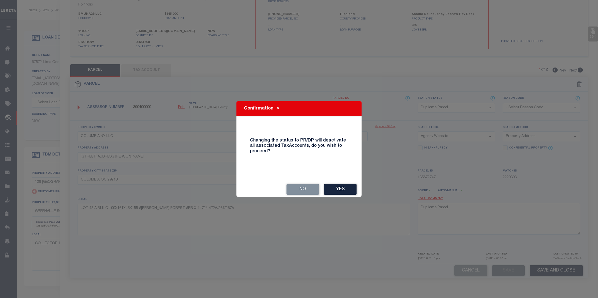
drag, startPoint x: 342, startPoint y: 185, endPoint x: 343, endPoint y: 190, distance: 4.7
click at [343, 189] on button "Yes" at bounding box center [340, 189] width 33 height 11
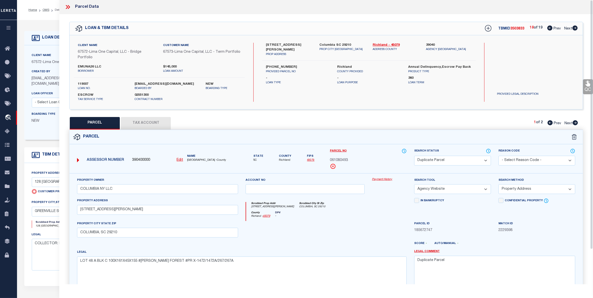
scroll to position [0, 0]
click at [490, 152] on icon at bounding box center [488, 152] width 5 height 6
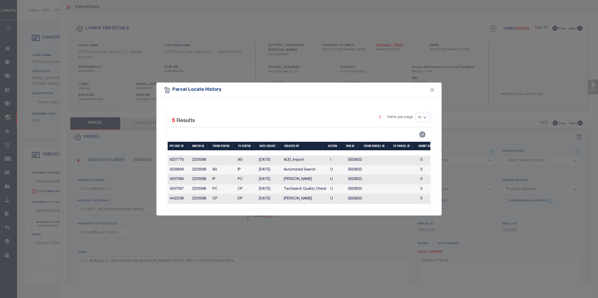
click at [428, 88] on div "Parcel Locate History" at bounding box center [298, 90] width 285 height 15
click at [434, 88] on button "Close" at bounding box center [432, 90] width 7 height 7
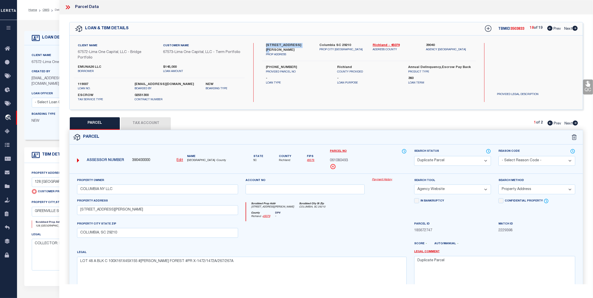
drag, startPoint x: 265, startPoint y: 44, endPoint x: 302, endPoint y: 46, distance: 37.0
click at [302, 46] on div "4416 Bonnie Forest Boulevard PROP ADDRESS" at bounding box center [288, 50] width 53 height 14
click at [45, 9] on link "OMS" at bounding box center [46, 10] width 7 height 3
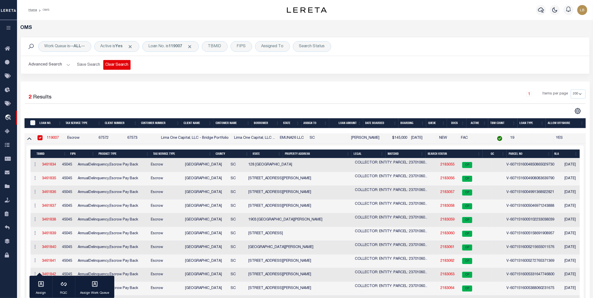
click at [114, 64] on button "Clear Search" at bounding box center [116, 65] width 27 height 10
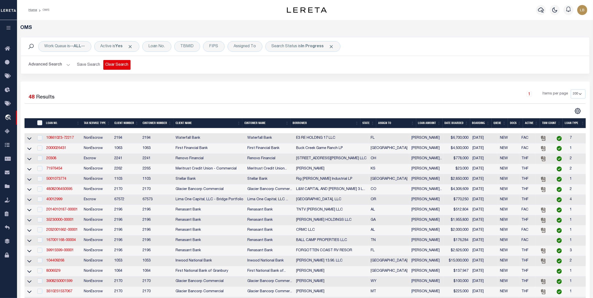
click at [108, 64] on button "Clear Search" at bounding box center [116, 65] width 27 height 10
